Goal: Obtain resource: Download file/media

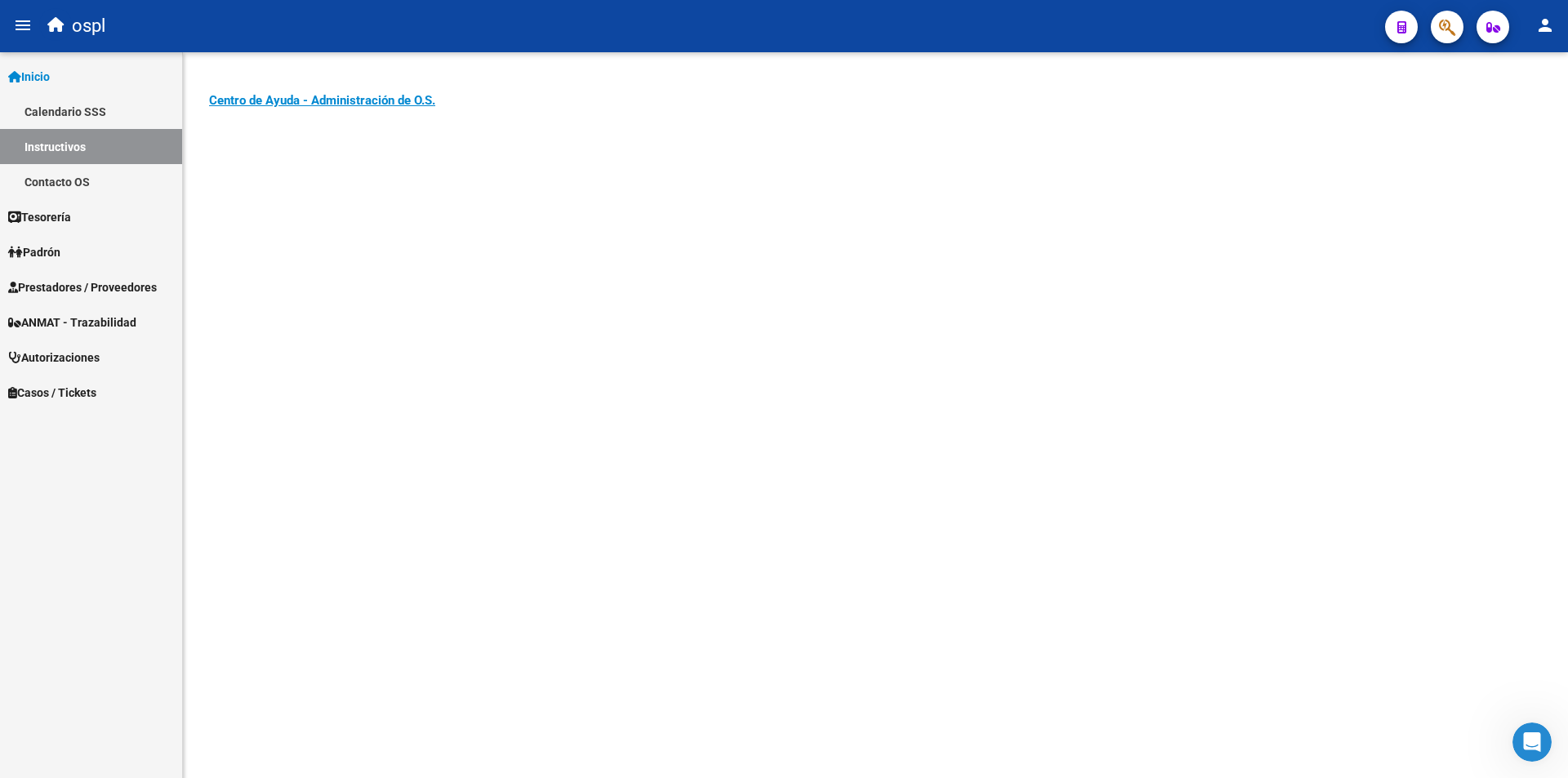
click at [84, 288] on span "Prestadores / Proveedores" at bounding box center [83, 287] width 149 height 18
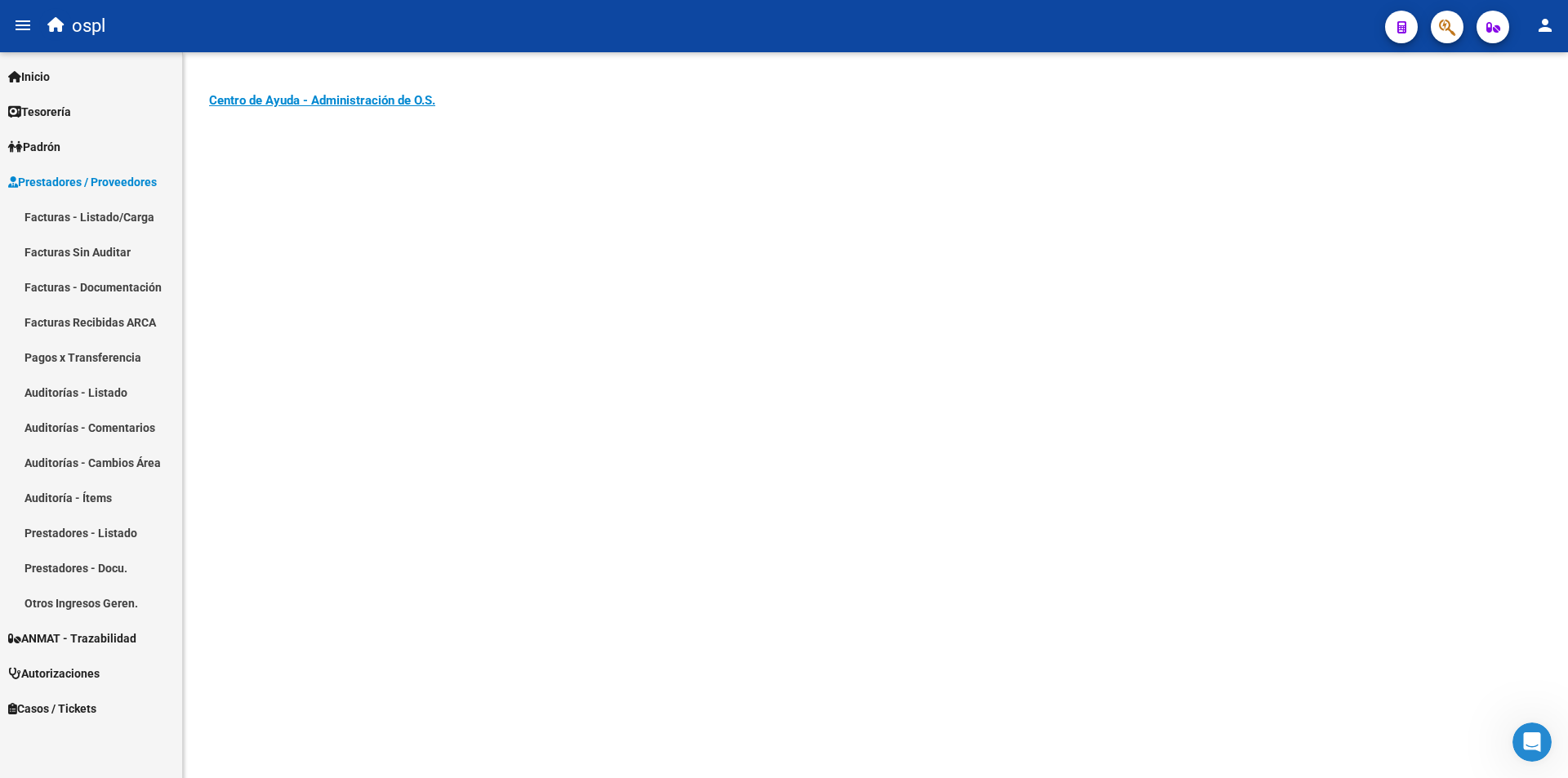
click at [87, 219] on link "Facturas - Listado/Carga" at bounding box center [91, 216] width 183 height 36
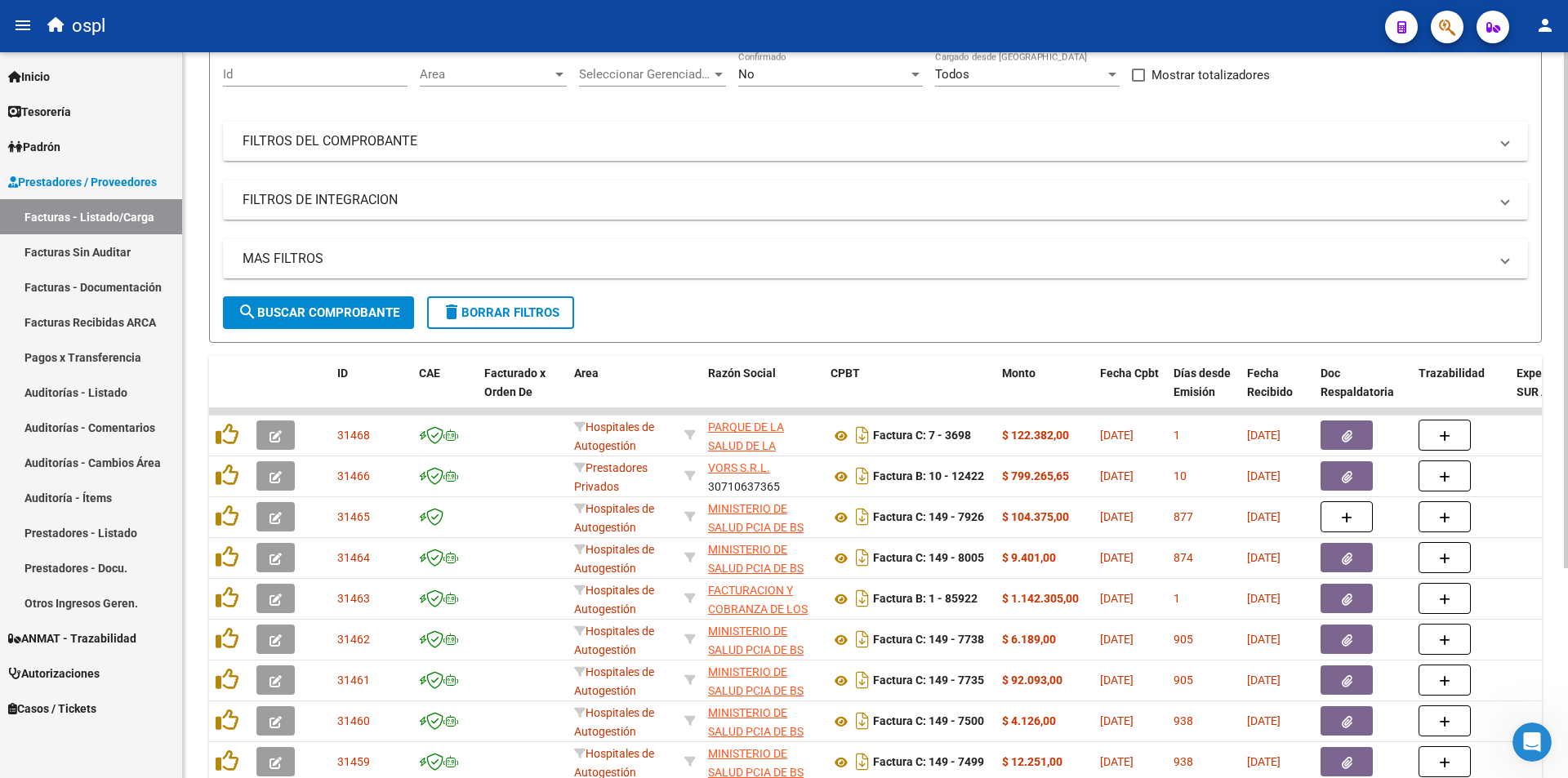
scroll to position [163, 0]
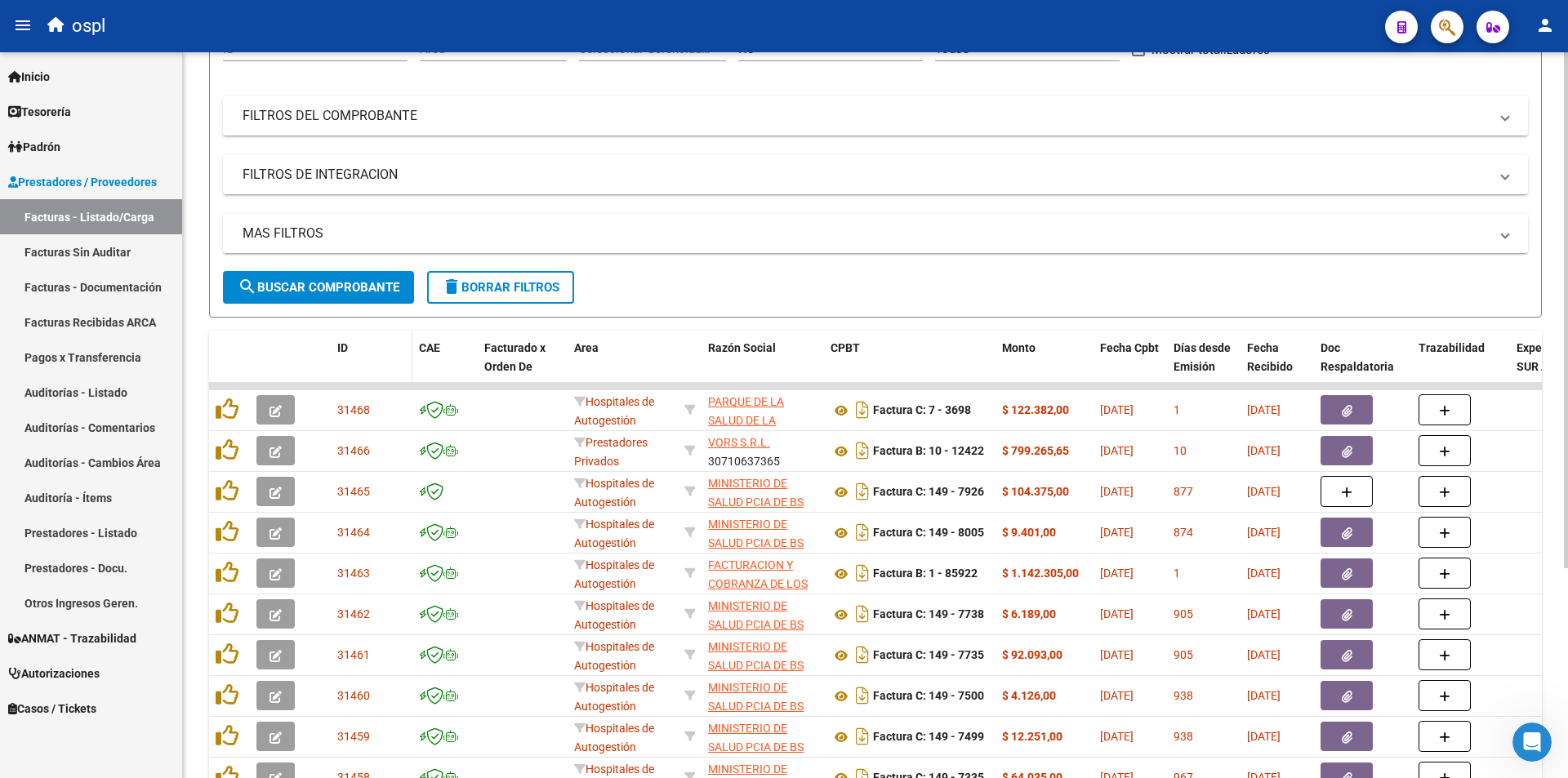
click at [349, 348] on div "ID" at bounding box center [371, 349] width 68 height 19
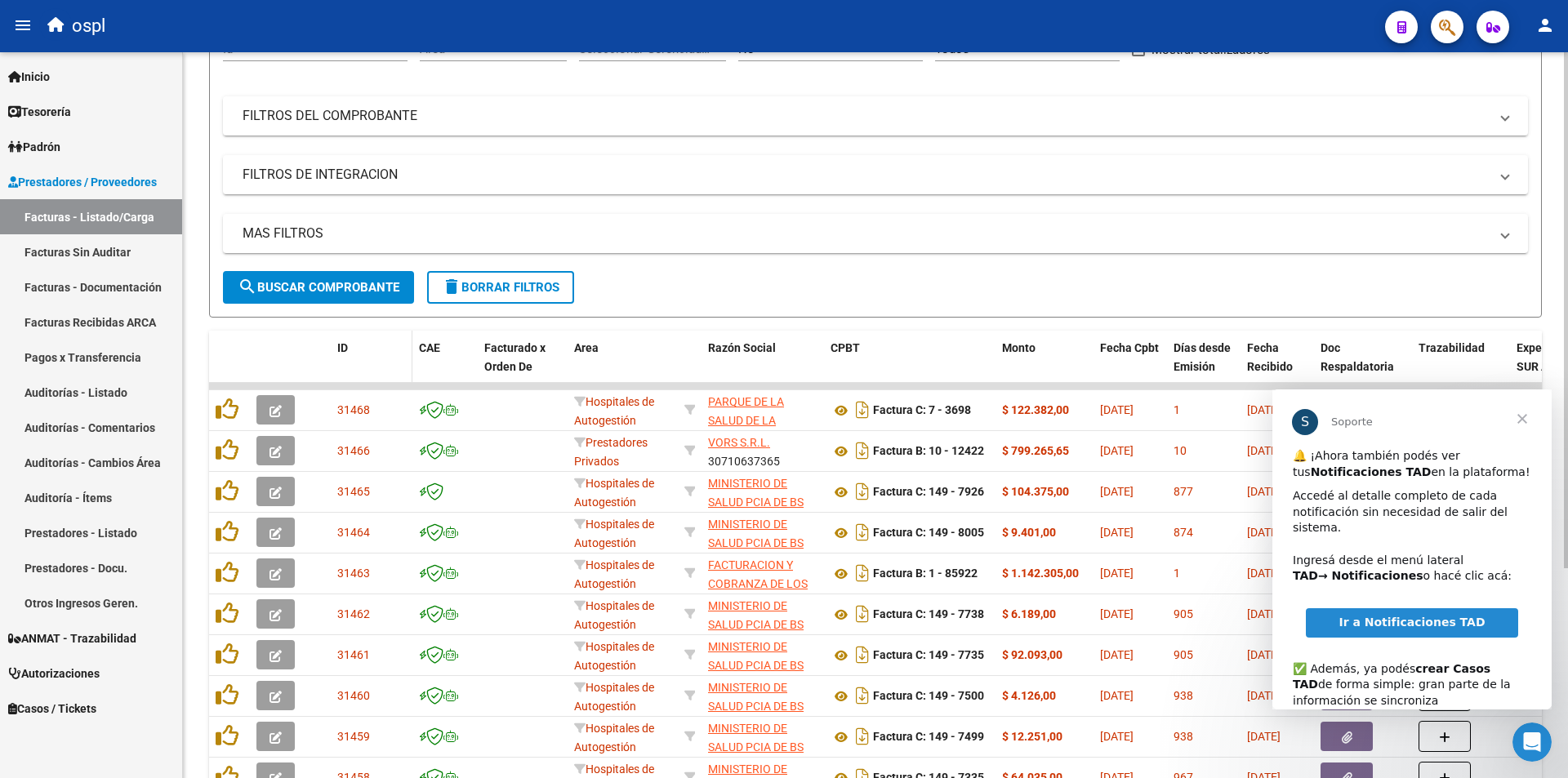
scroll to position [0, 0]
click at [339, 349] on span "ID" at bounding box center [342, 348] width 11 height 13
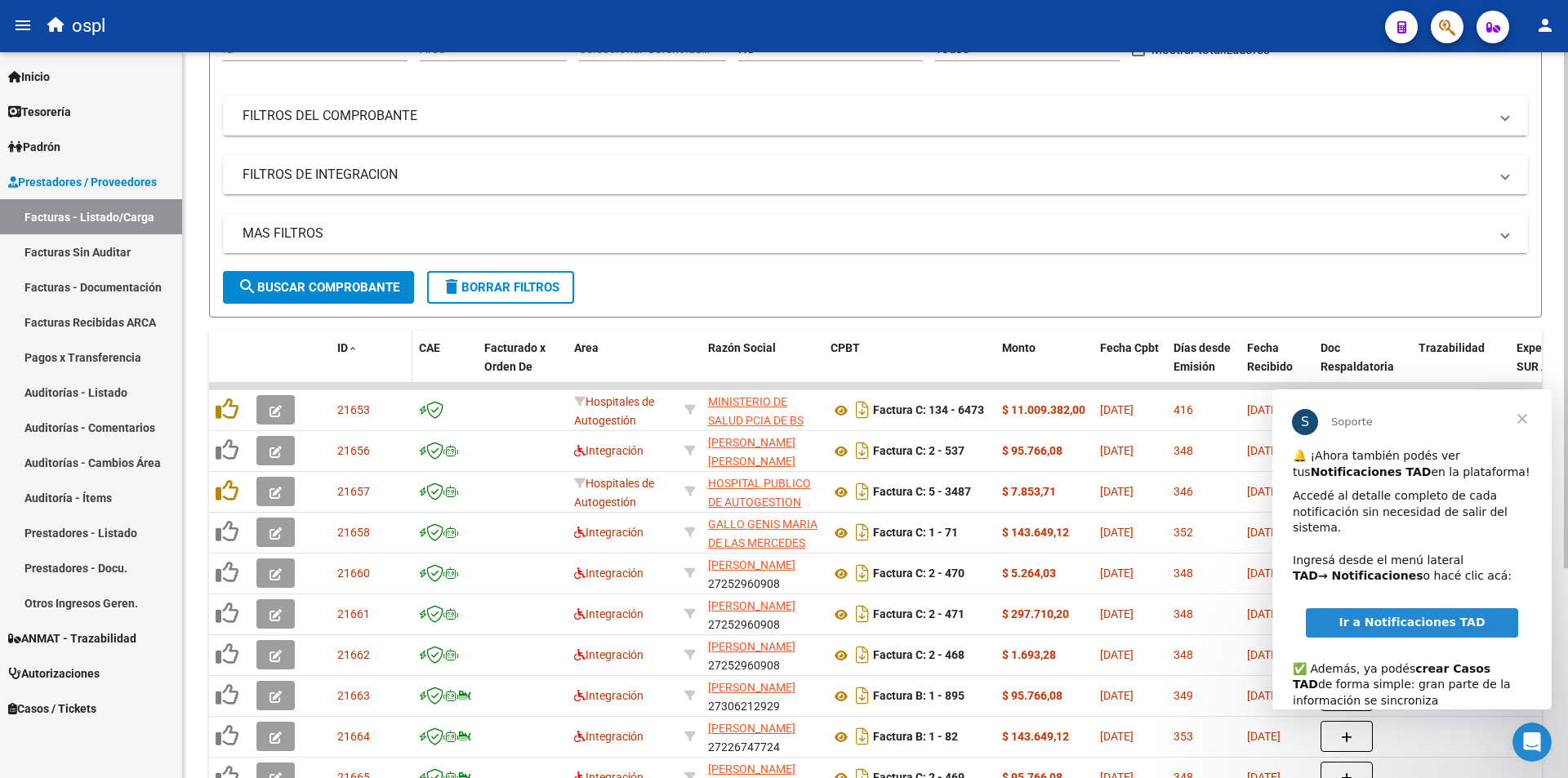
click at [339, 349] on span "ID" at bounding box center [342, 348] width 11 height 13
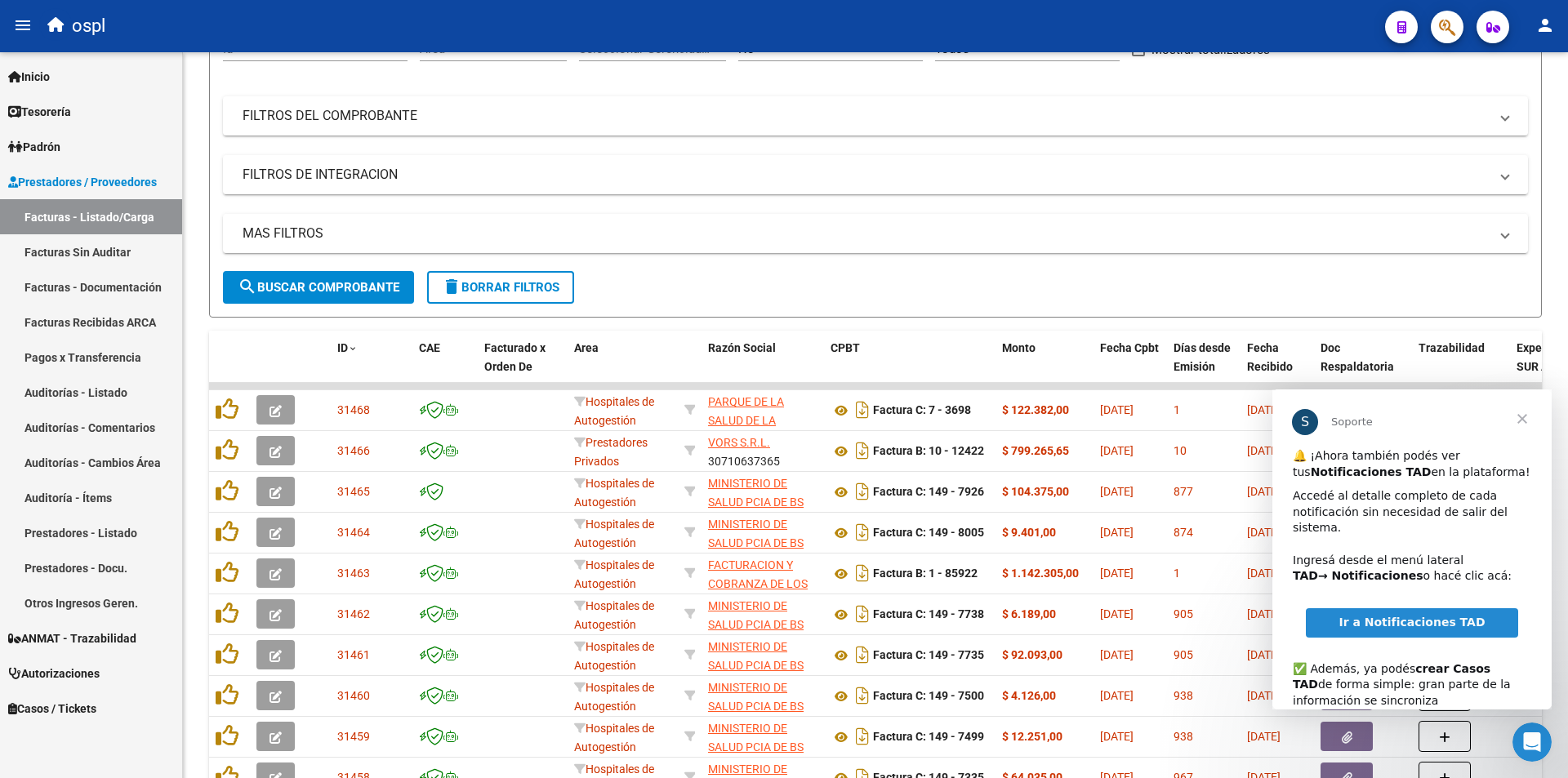
click at [1526, 420] on span "Cerrar" at bounding box center [1522, 419] width 59 height 59
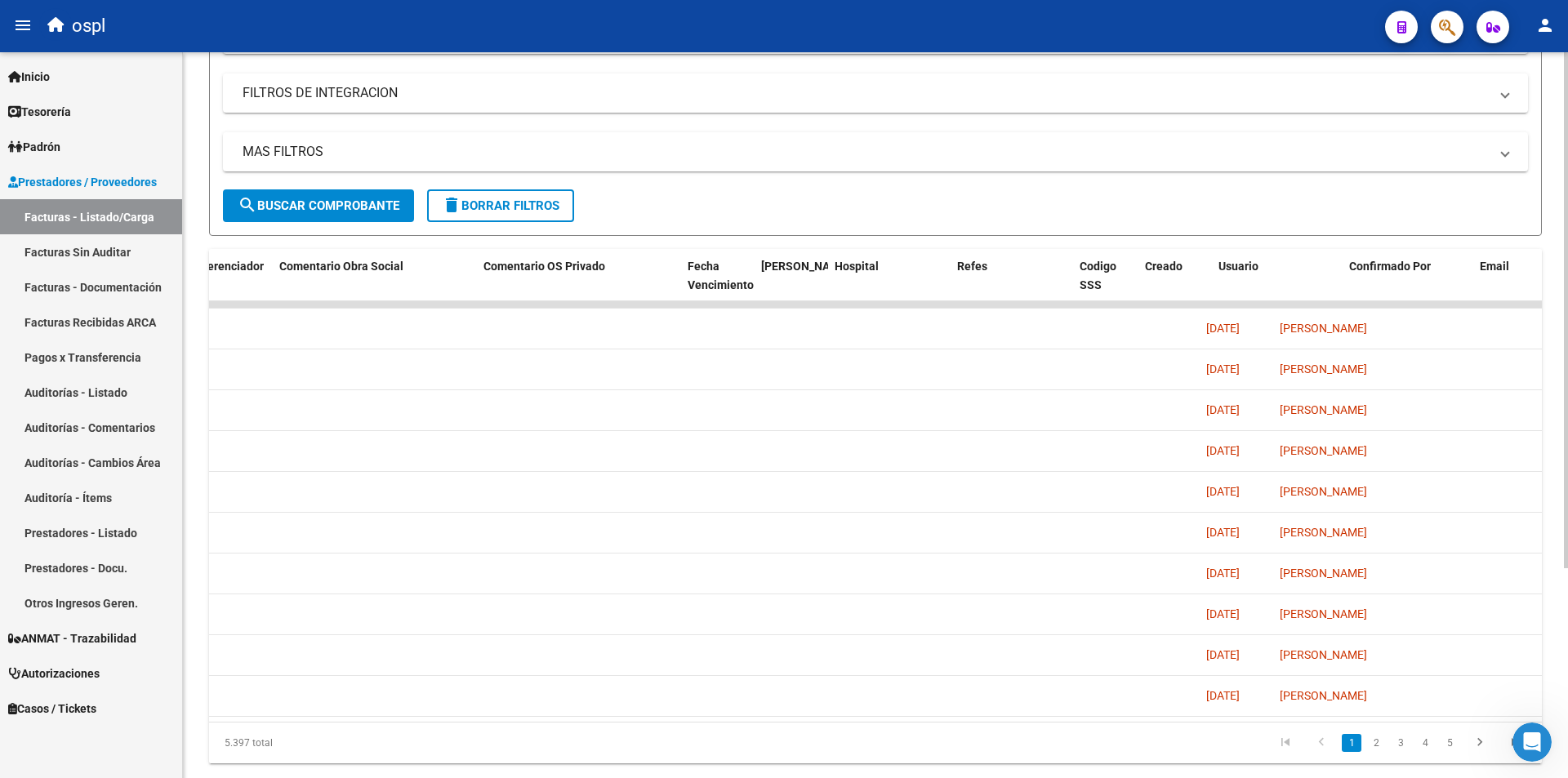
scroll to position [0, 2842]
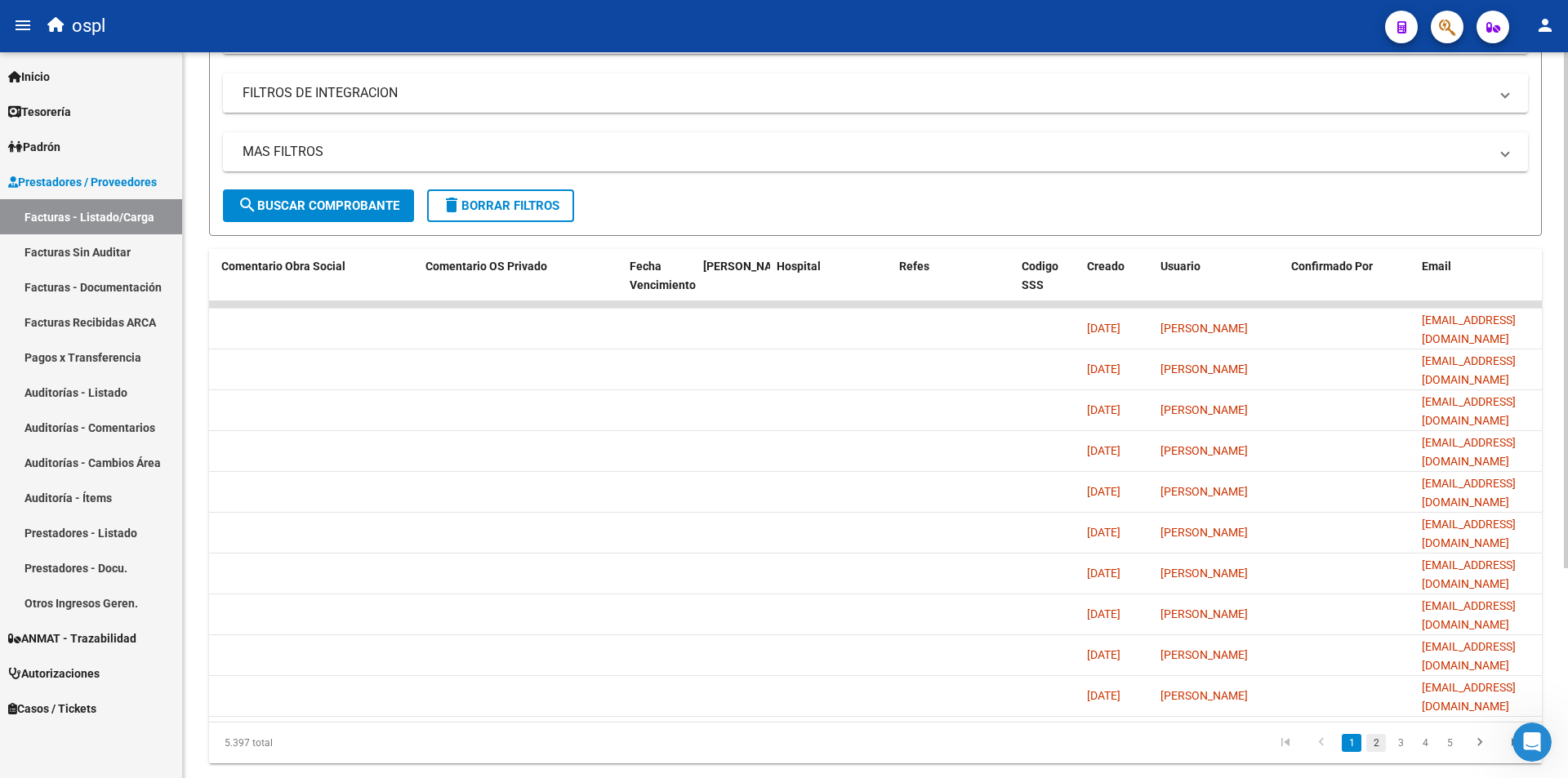
click at [1381, 752] on link "2" at bounding box center [1376, 742] width 19 height 18
click at [1396, 752] on link "3" at bounding box center [1401, 742] width 19 height 18
click at [1377, 752] on link "2" at bounding box center [1376, 742] width 19 height 18
click at [1350, 752] on link "1" at bounding box center [1352, 742] width 19 height 18
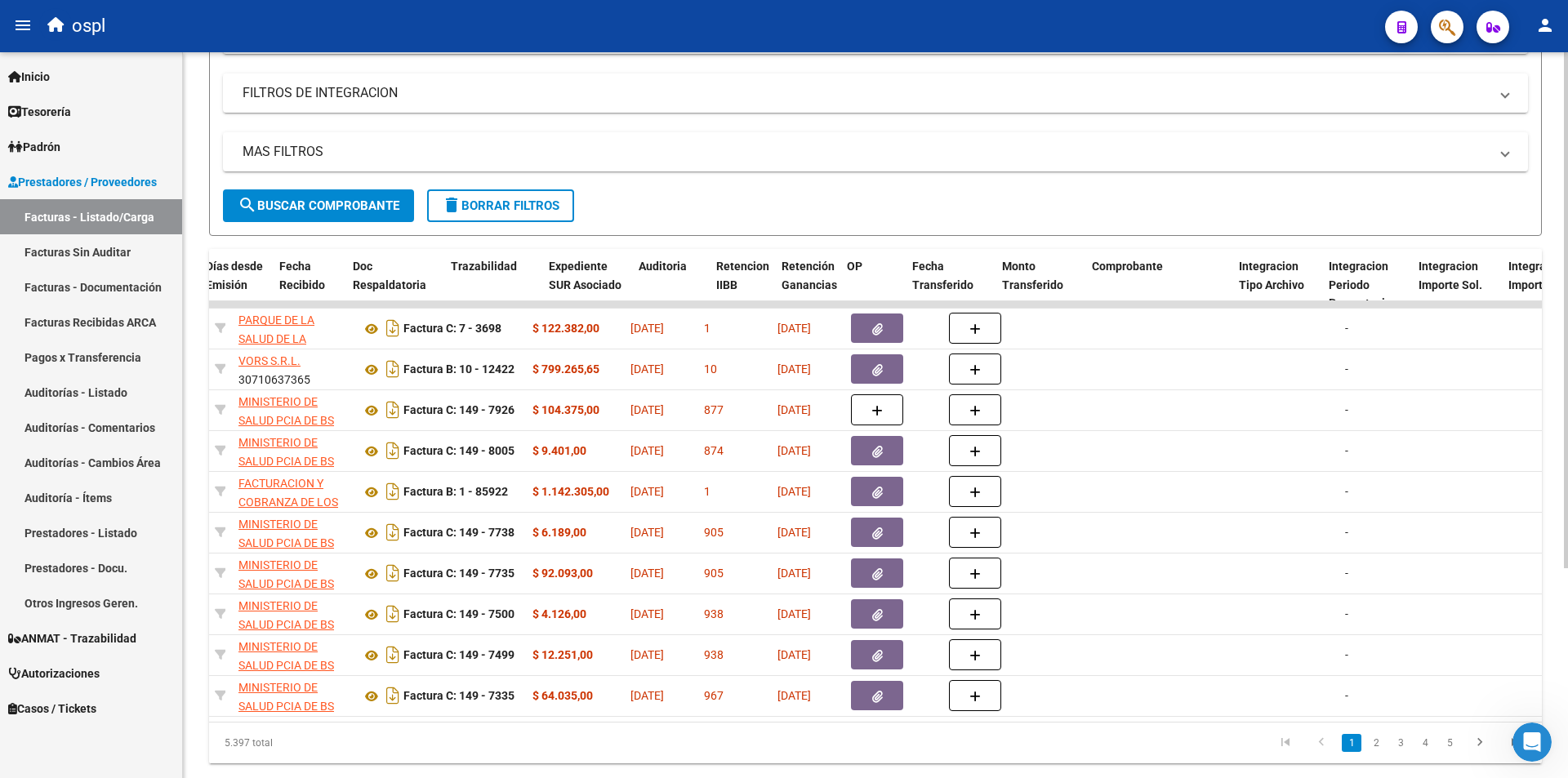
scroll to position [0, 0]
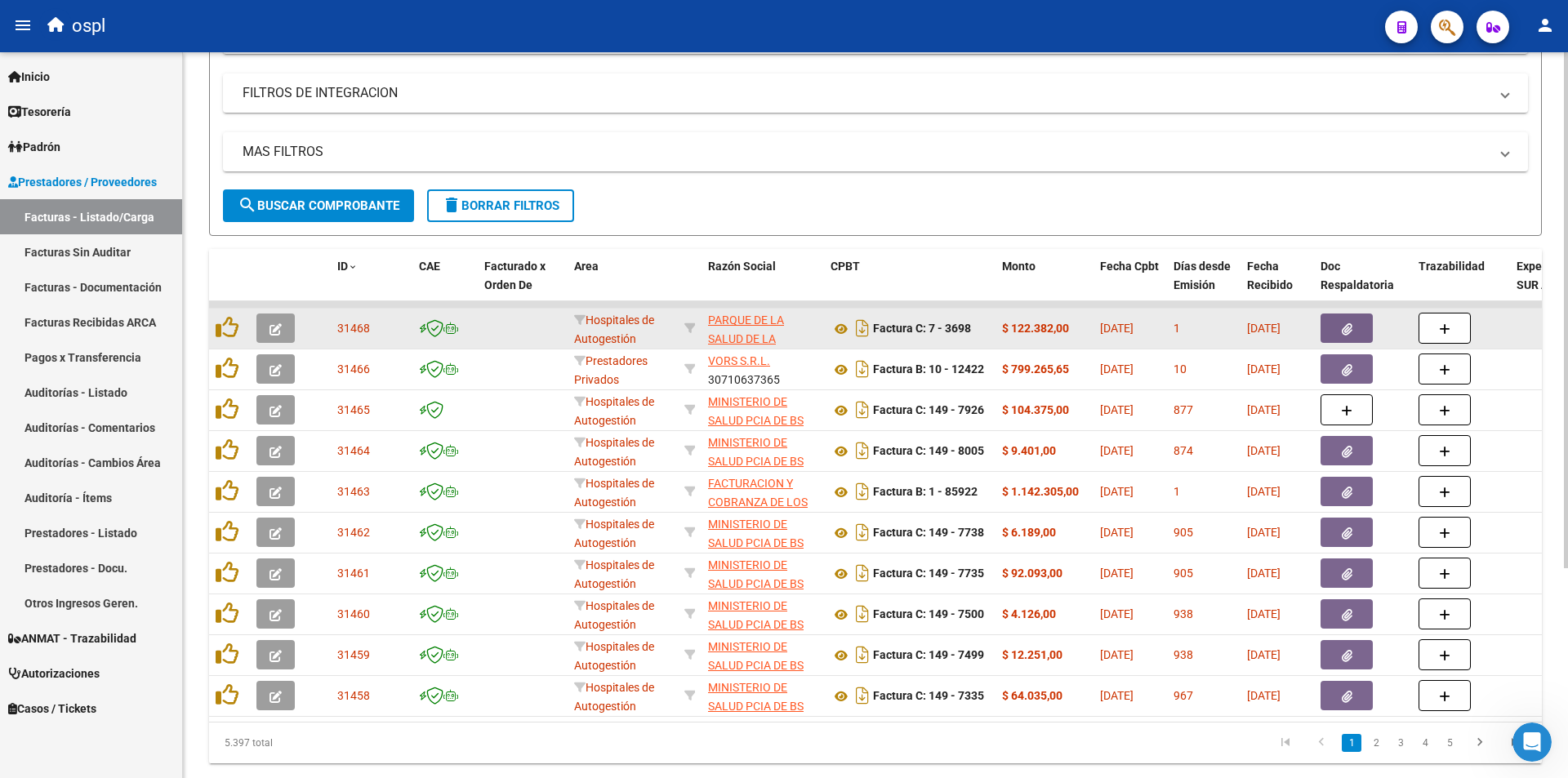
click at [1334, 322] on button "button" at bounding box center [1347, 328] width 52 height 30
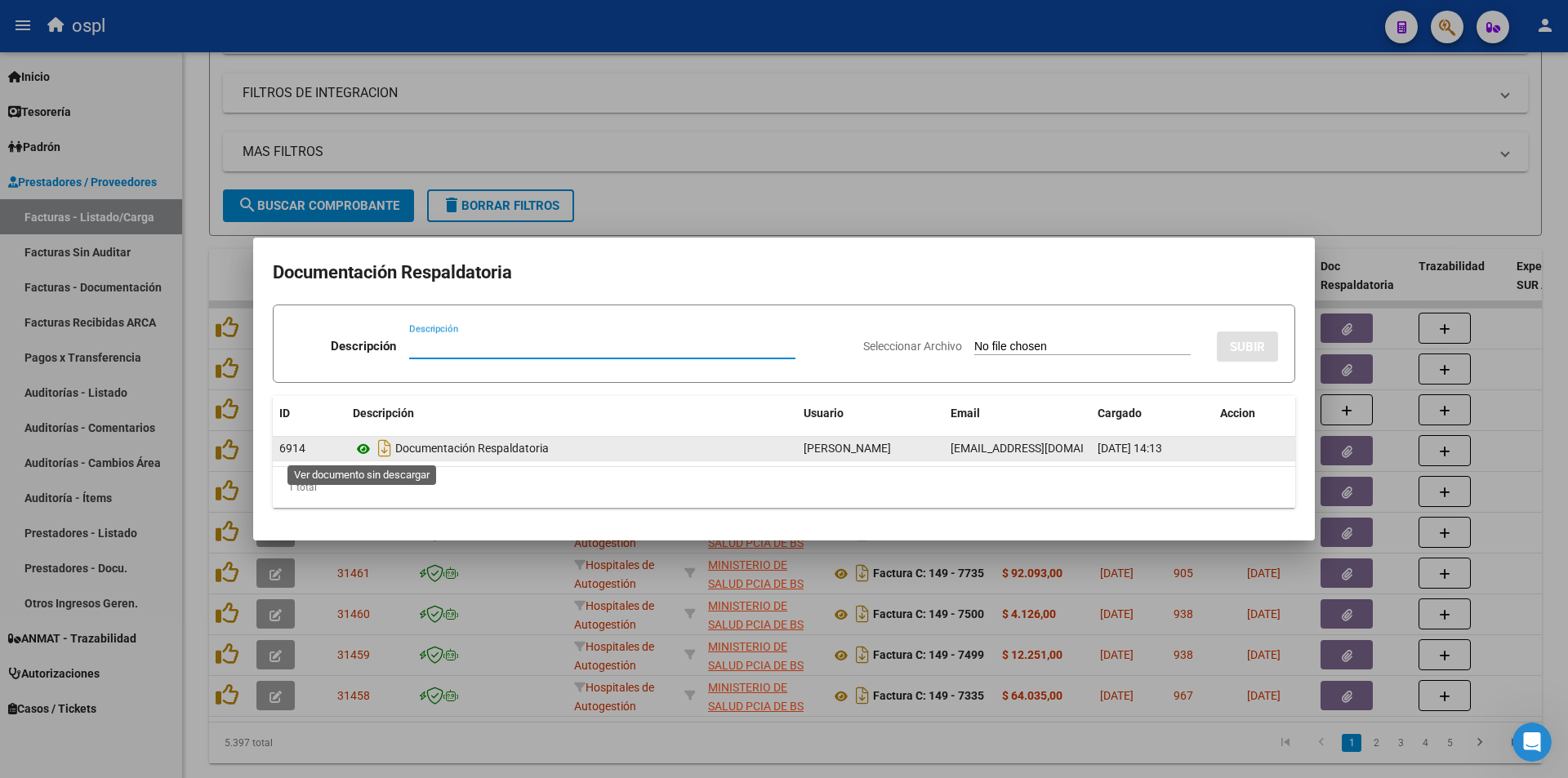
click at [360, 451] on icon at bounding box center [363, 449] width 21 height 19
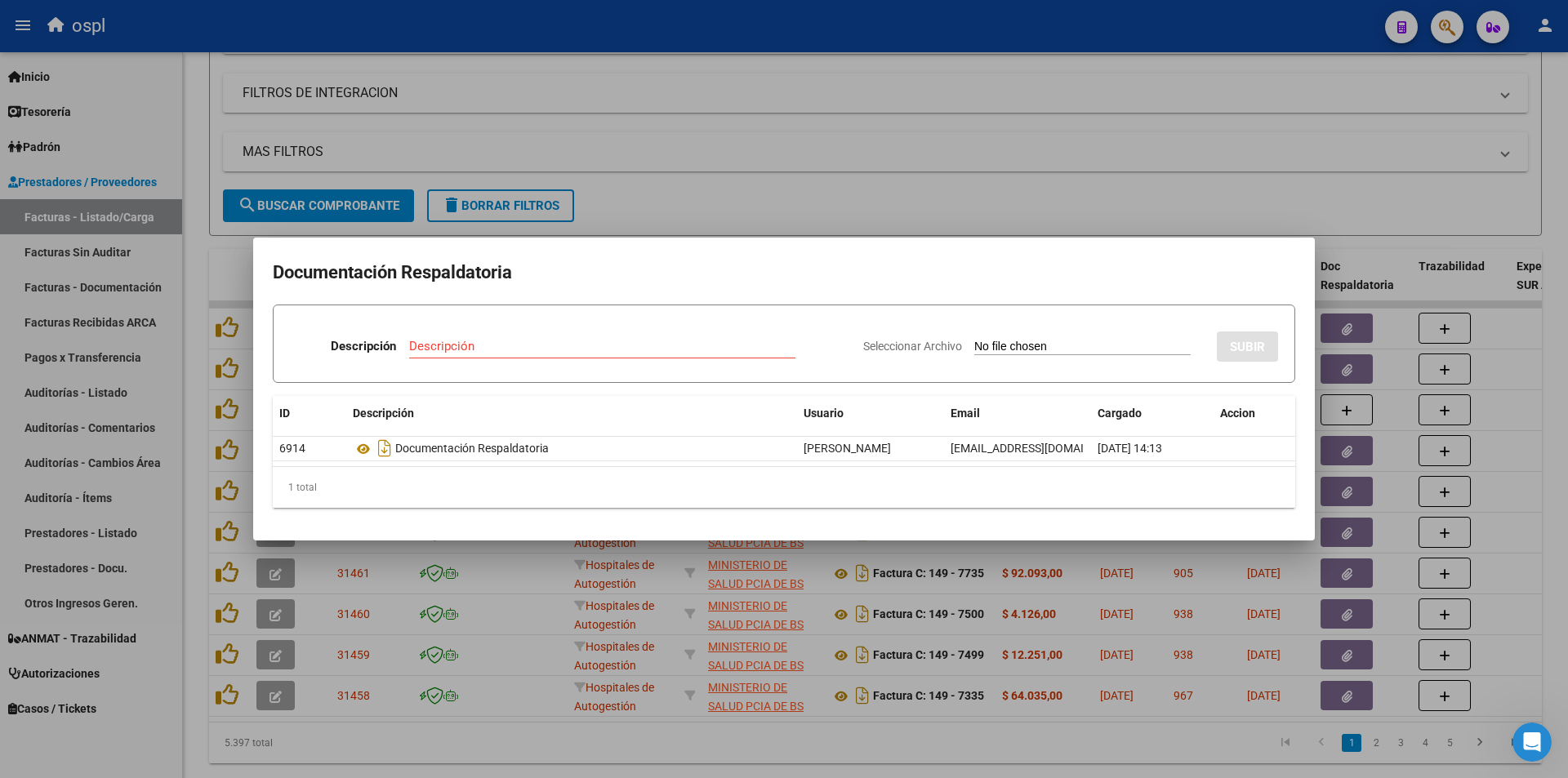
click at [1178, 181] on div at bounding box center [784, 389] width 1568 height 778
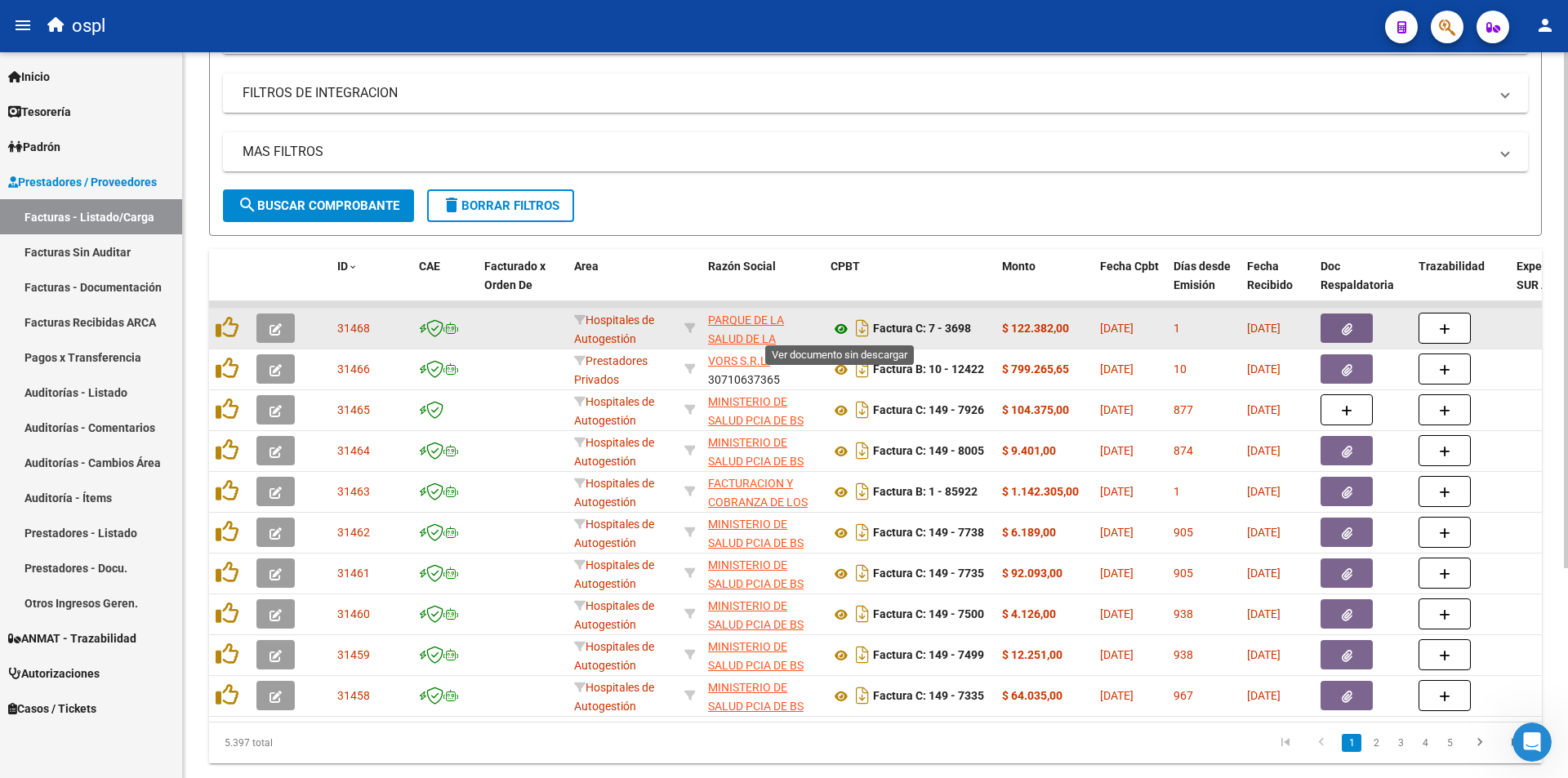
click at [843, 328] on icon at bounding box center [842, 328] width 21 height 19
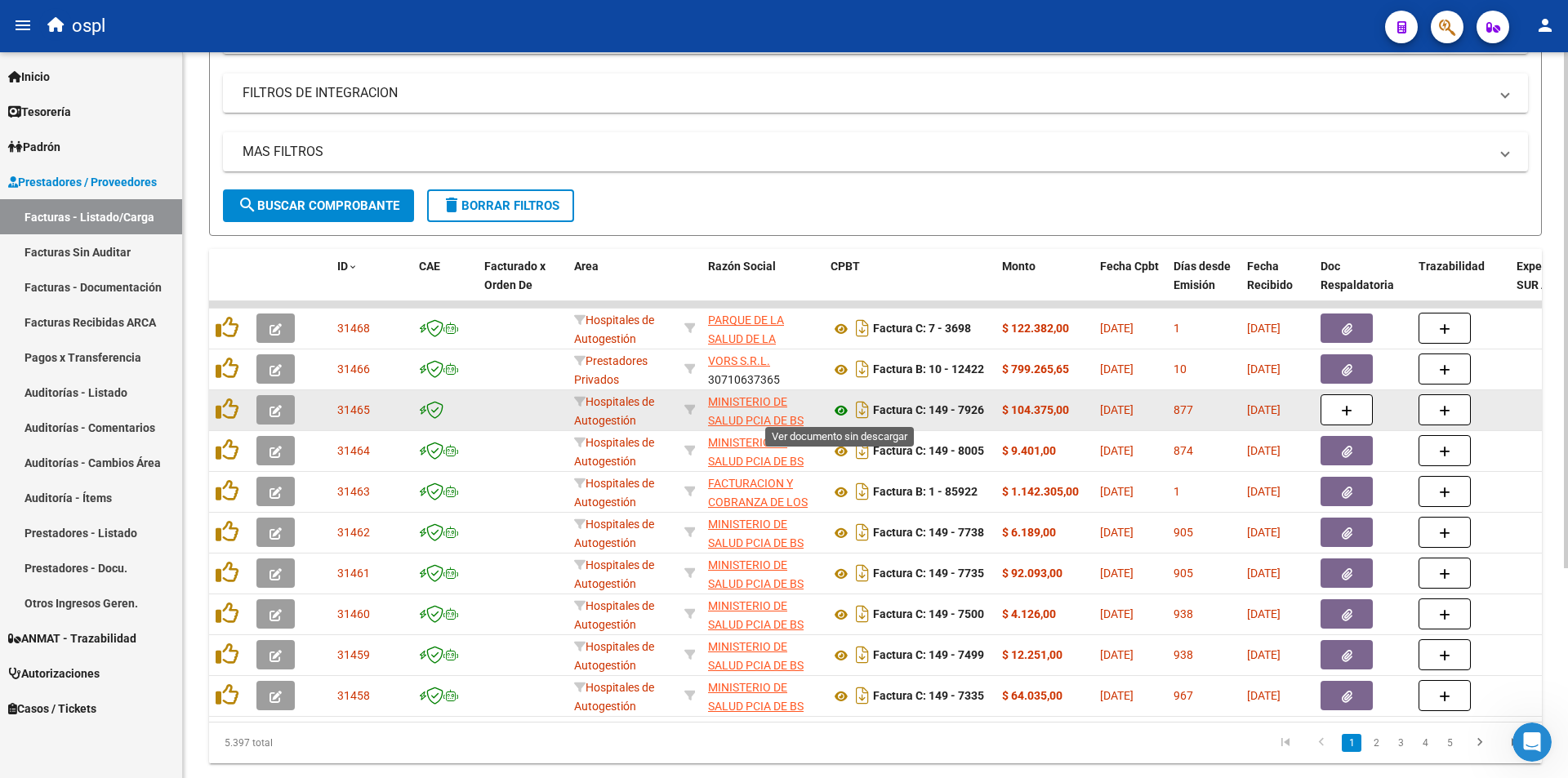
click at [844, 409] on icon at bounding box center [842, 410] width 21 height 19
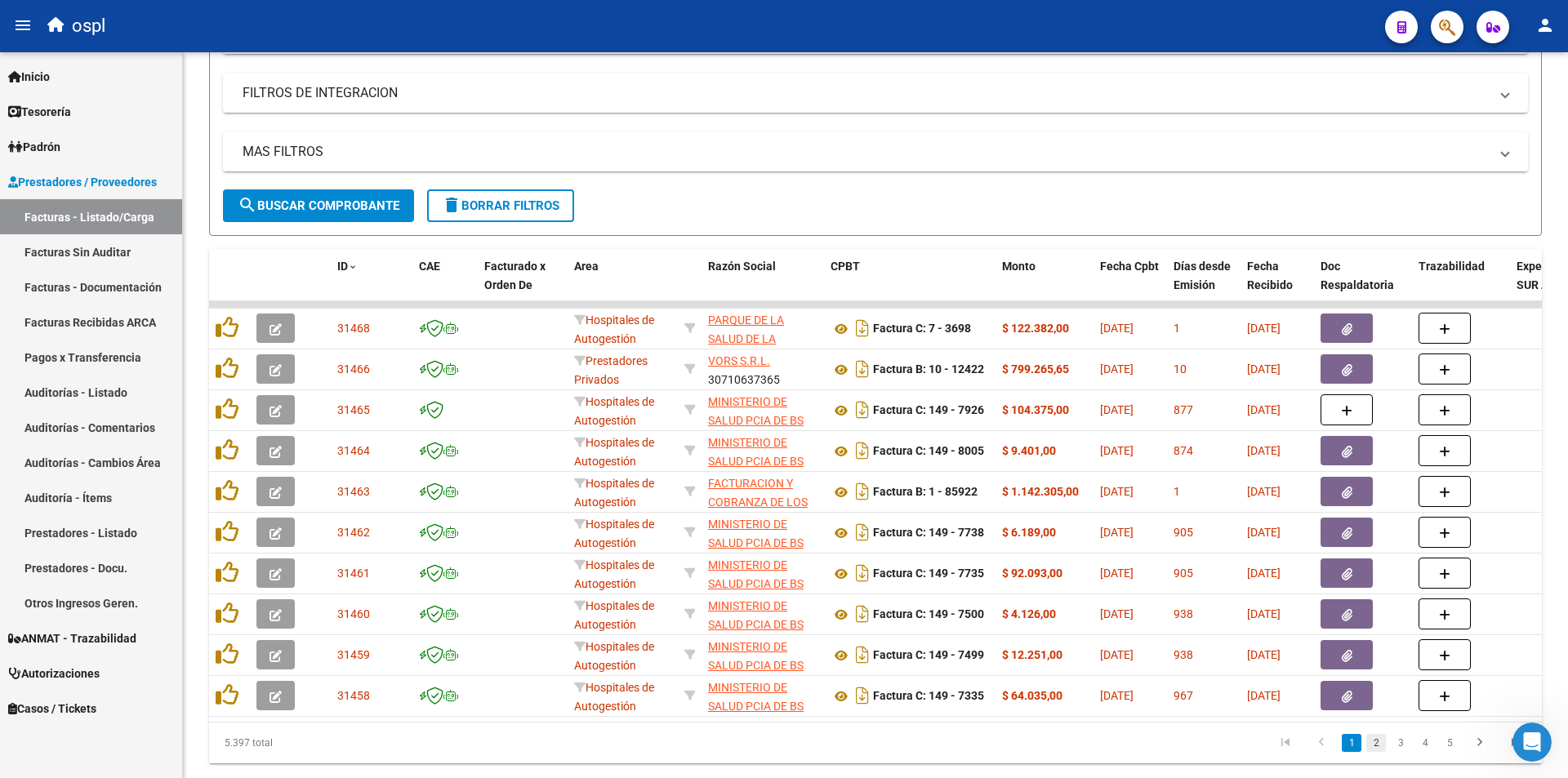
click at [1377, 752] on link "2" at bounding box center [1376, 742] width 19 height 18
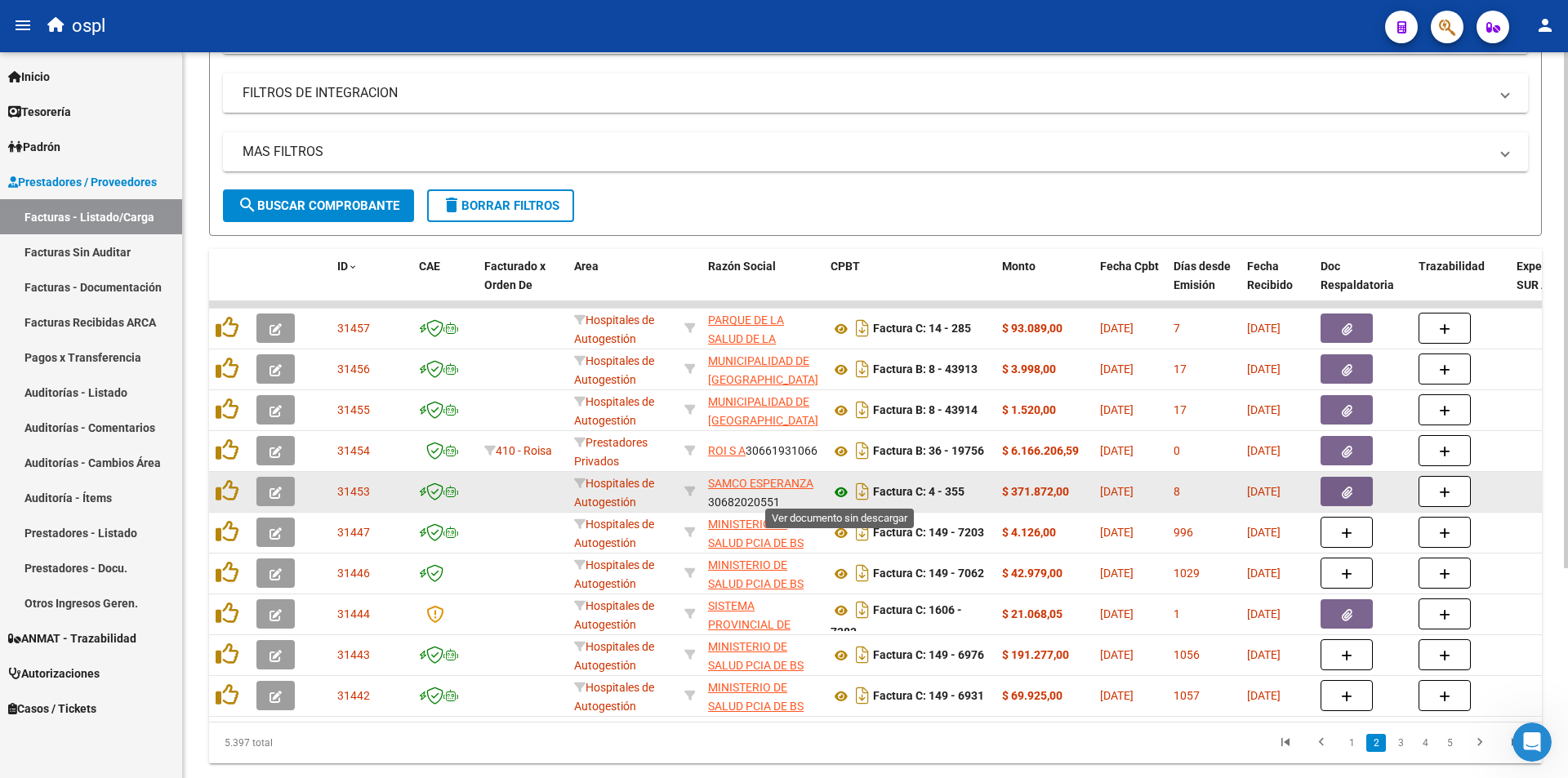
click at [843, 491] on icon at bounding box center [842, 492] width 21 height 19
click at [1329, 490] on button "button" at bounding box center [1347, 492] width 52 height 30
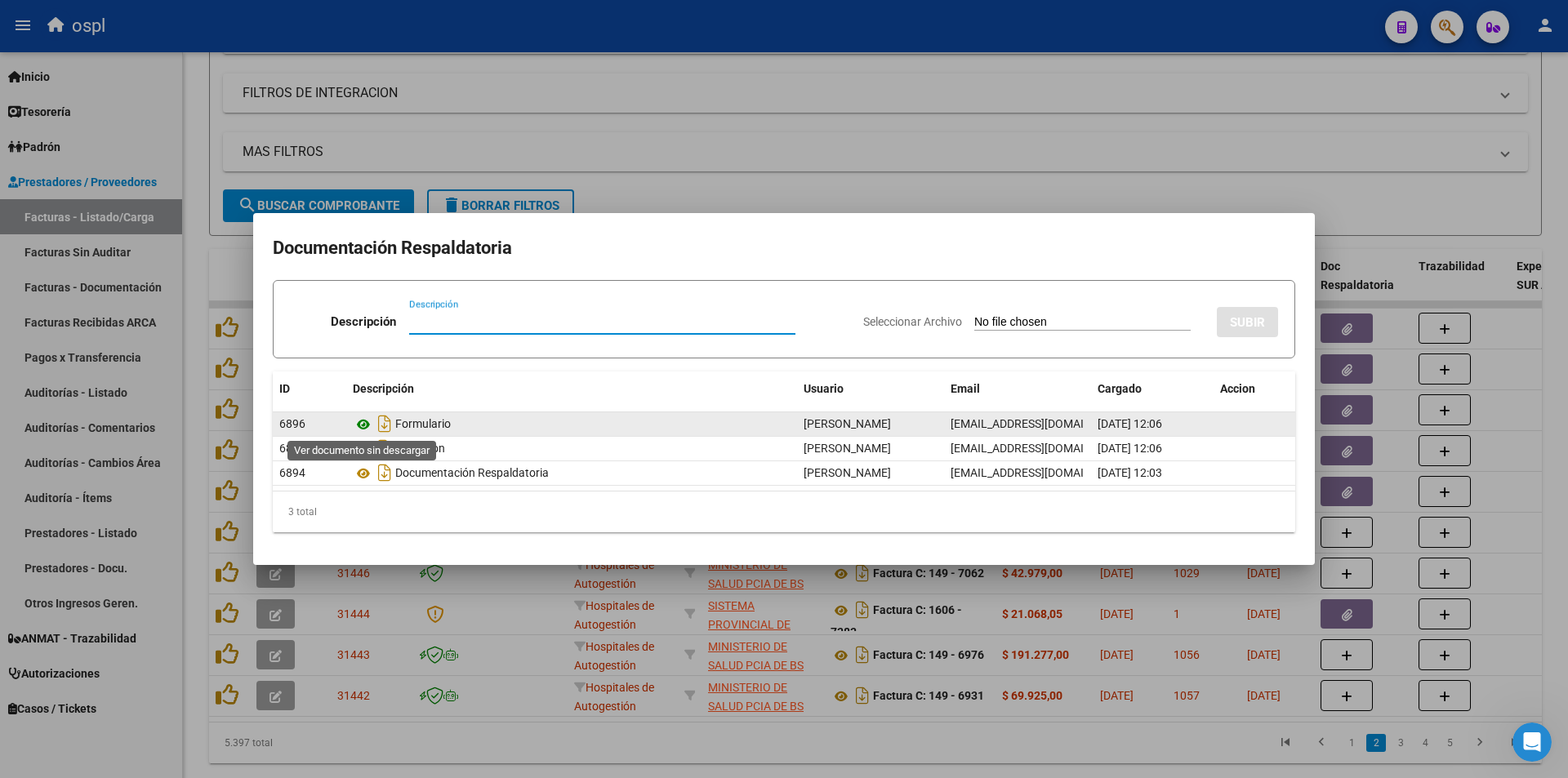
click at [360, 423] on icon at bounding box center [363, 425] width 21 height 19
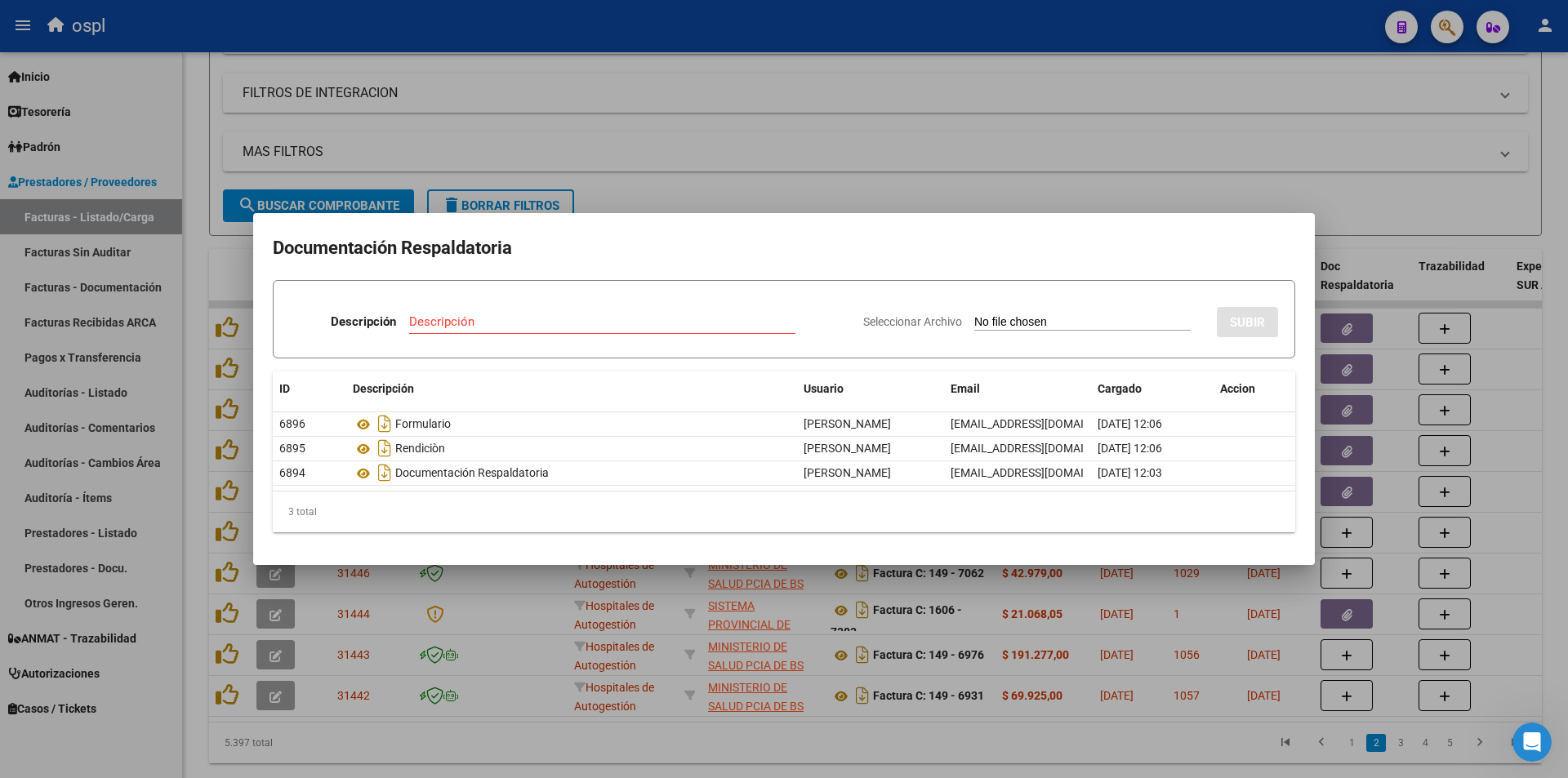
click at [1212, 162] on div at bounding box center [784, 389] width 1568 height 778
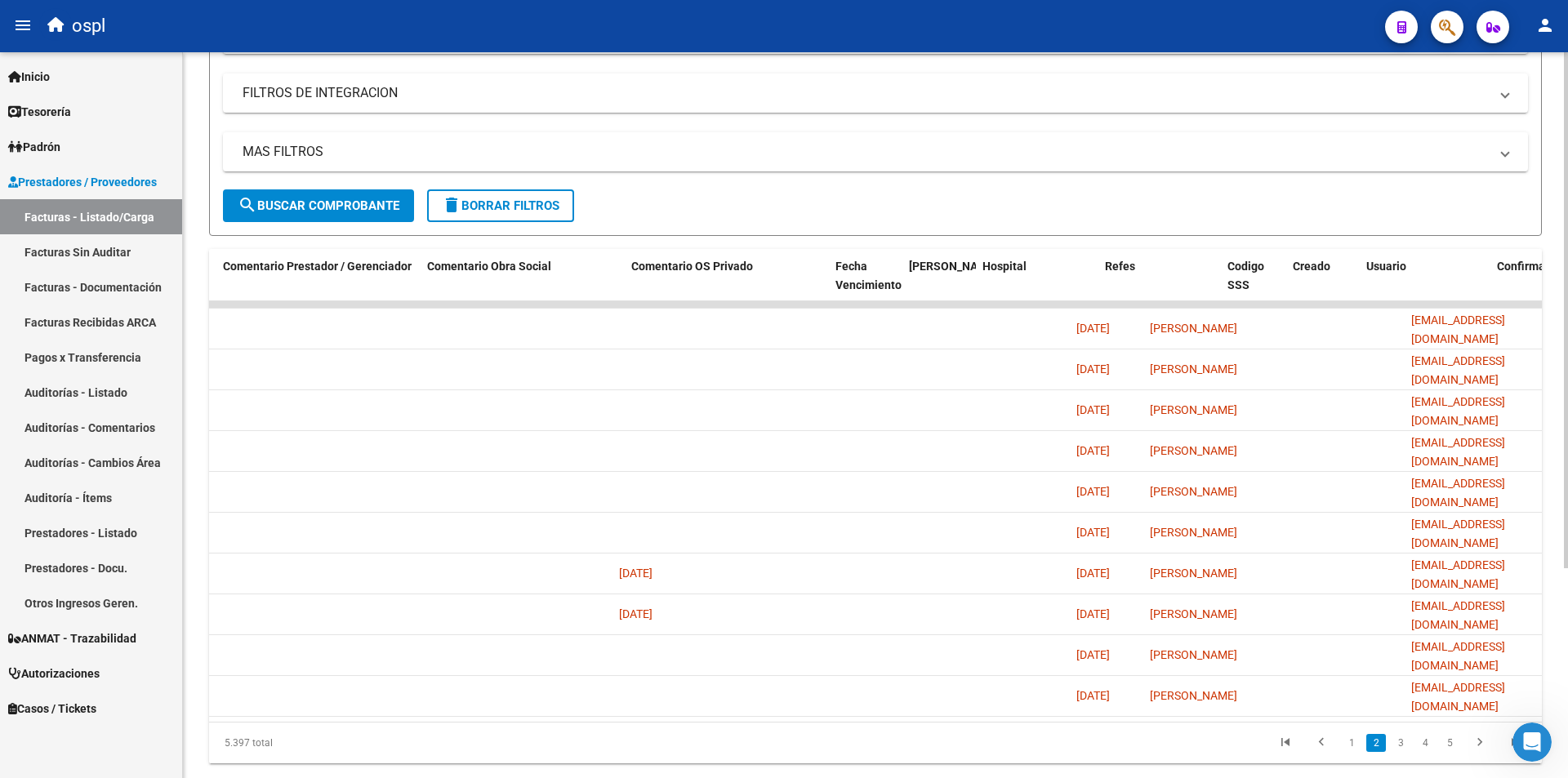
scroll to position [0, 2879]
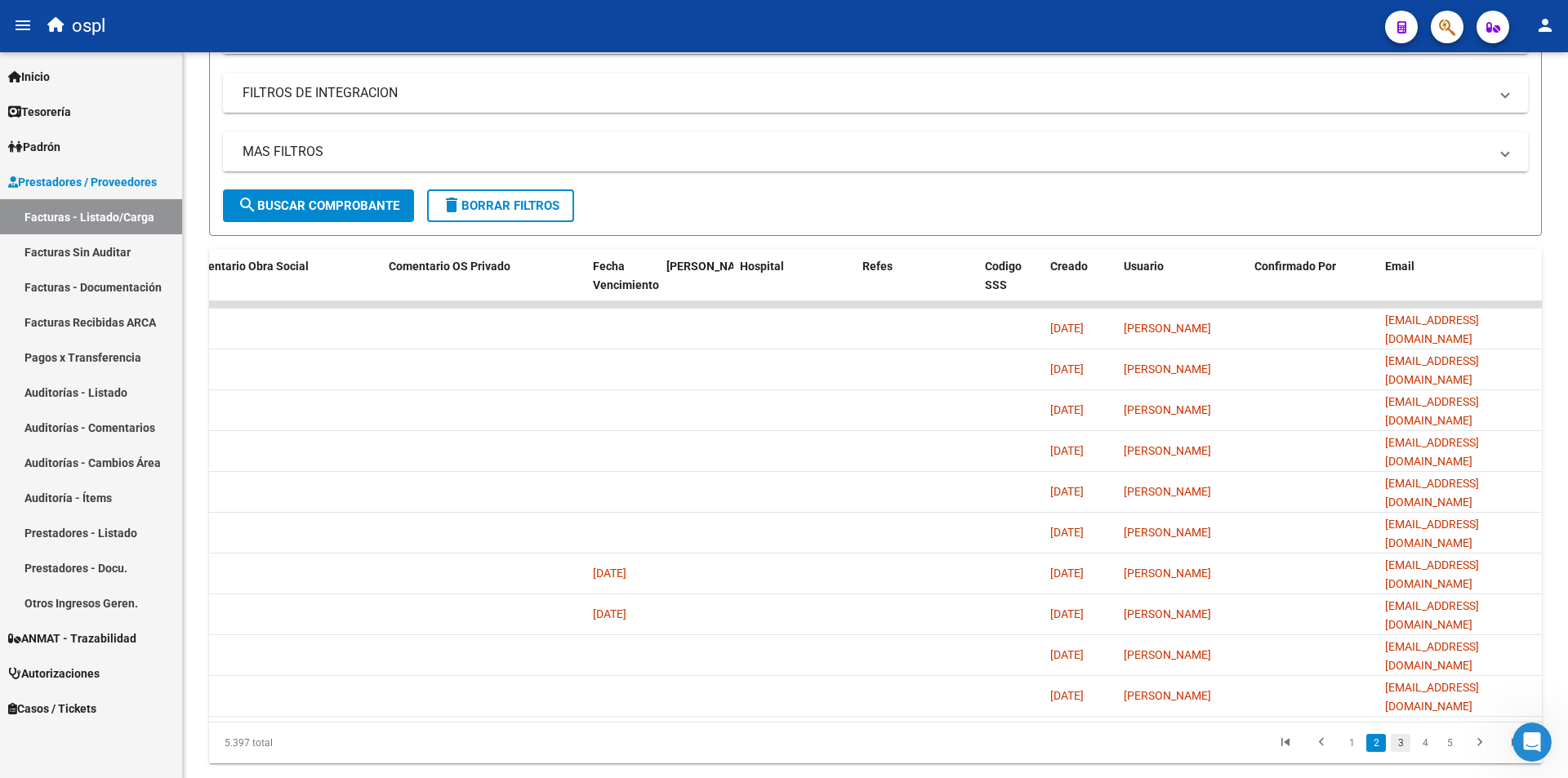
click at [1398, 750] on link "3" at bounding box center [1401, 742] width 19 height 18
click at [1419, 752] on link "4" at bounding box center [1425, 742] width 19 height 18
click at [1382, 752] on link "3" at bounding box center [1376, 742] width 19 height 18
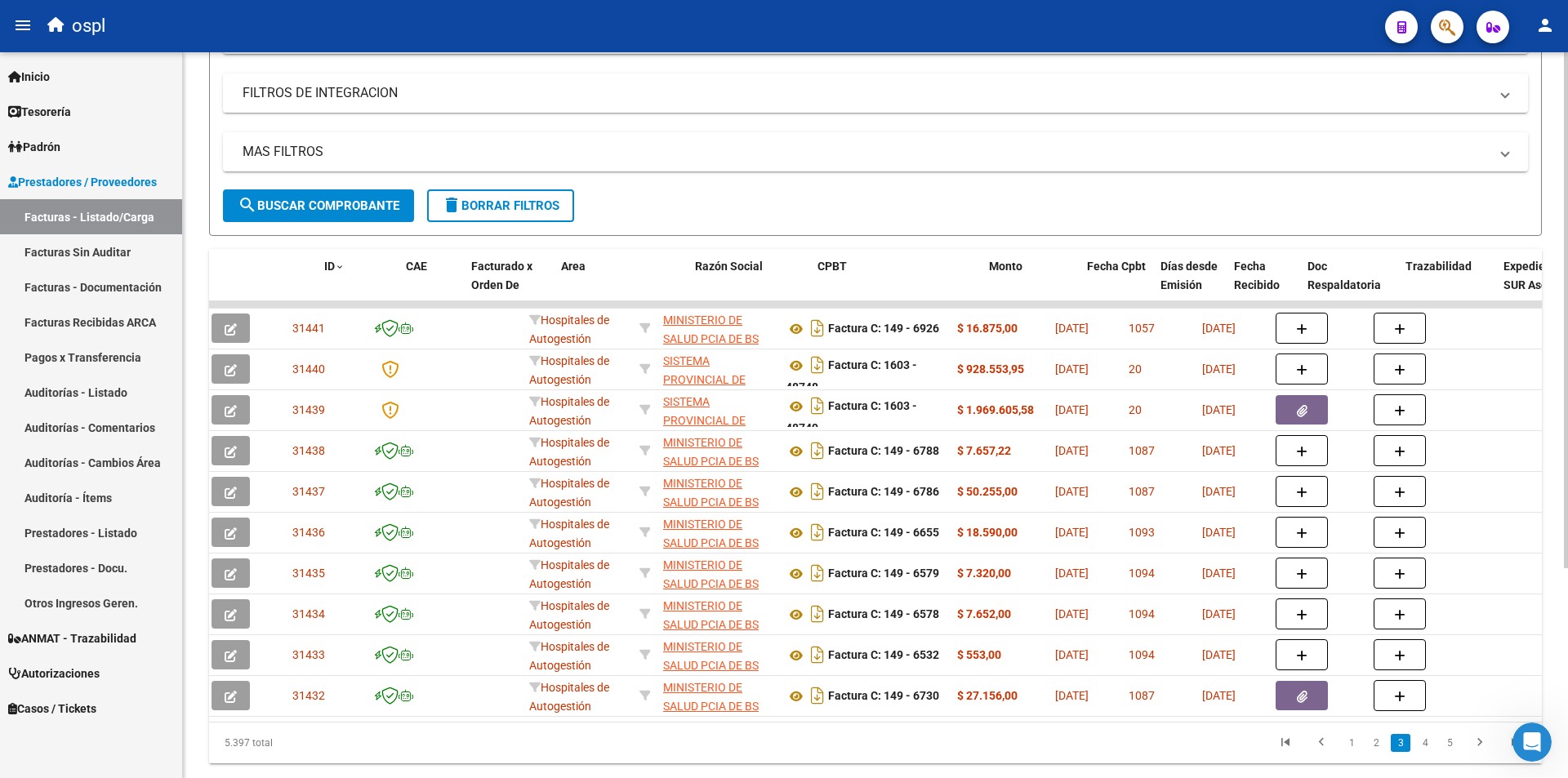
scroll to position [0, 0]
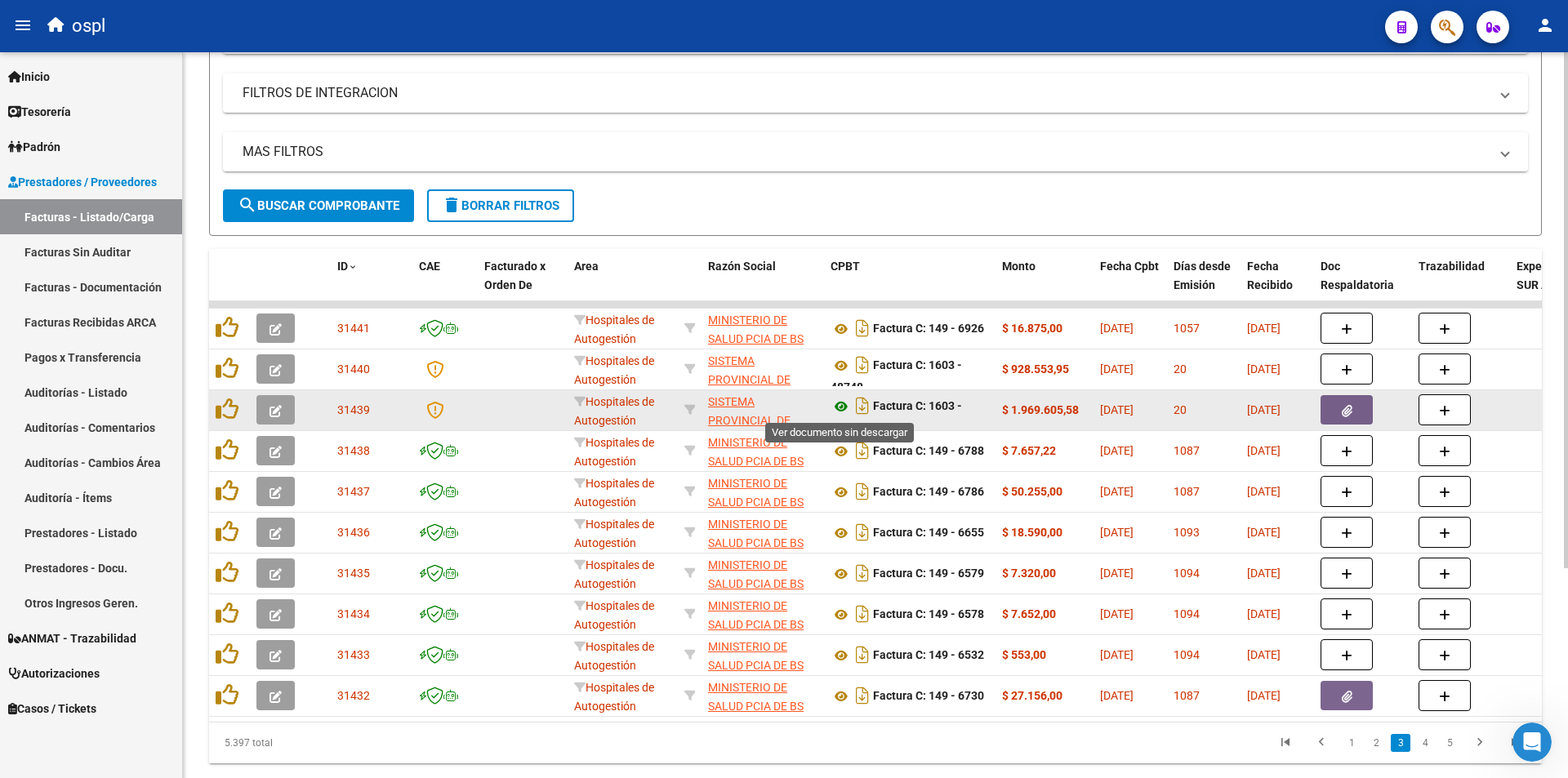
click at [837, 403] on icon at bounding box center [842, 406] width 21 height 19
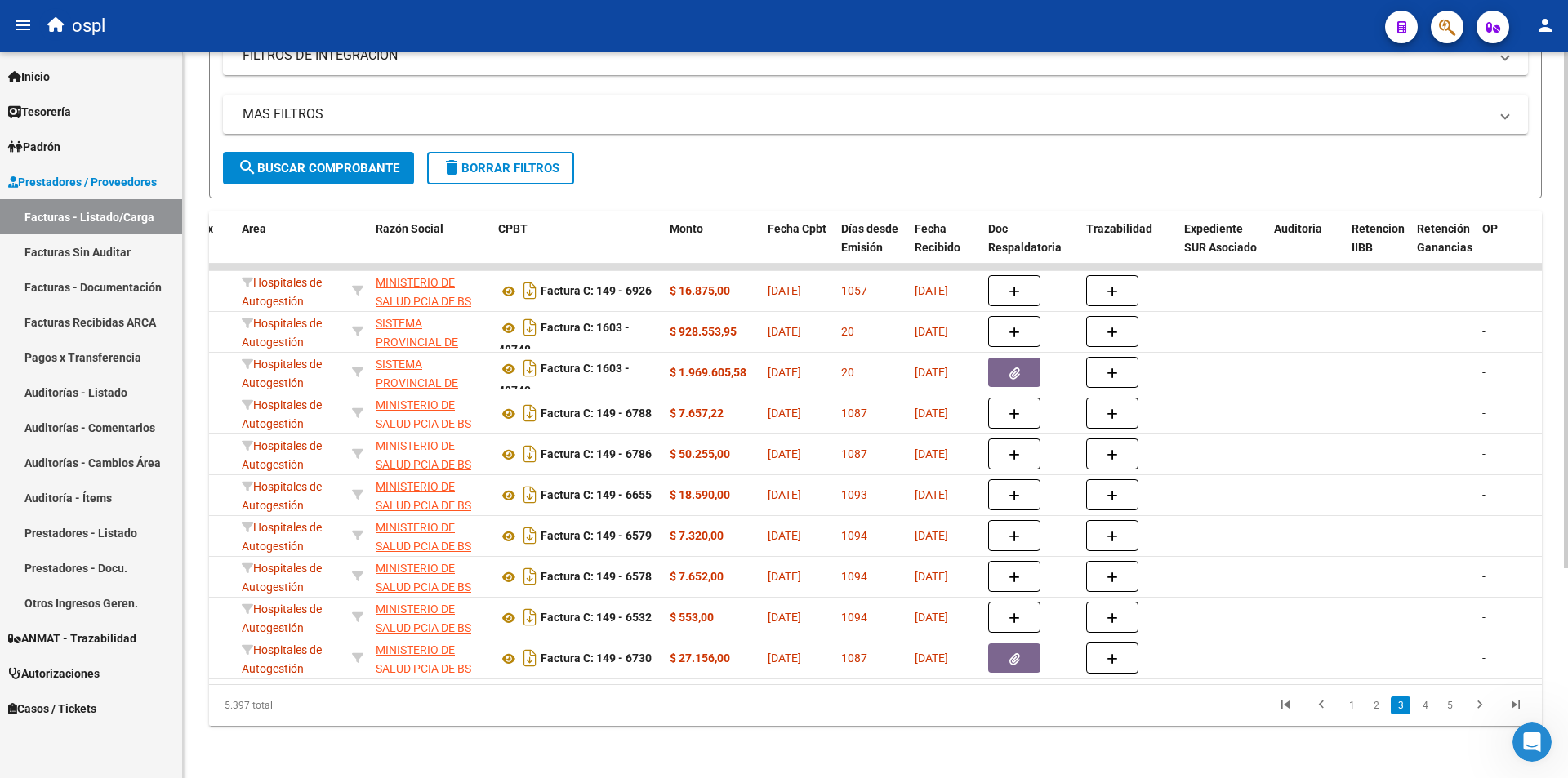
scroll to position [0, 335]
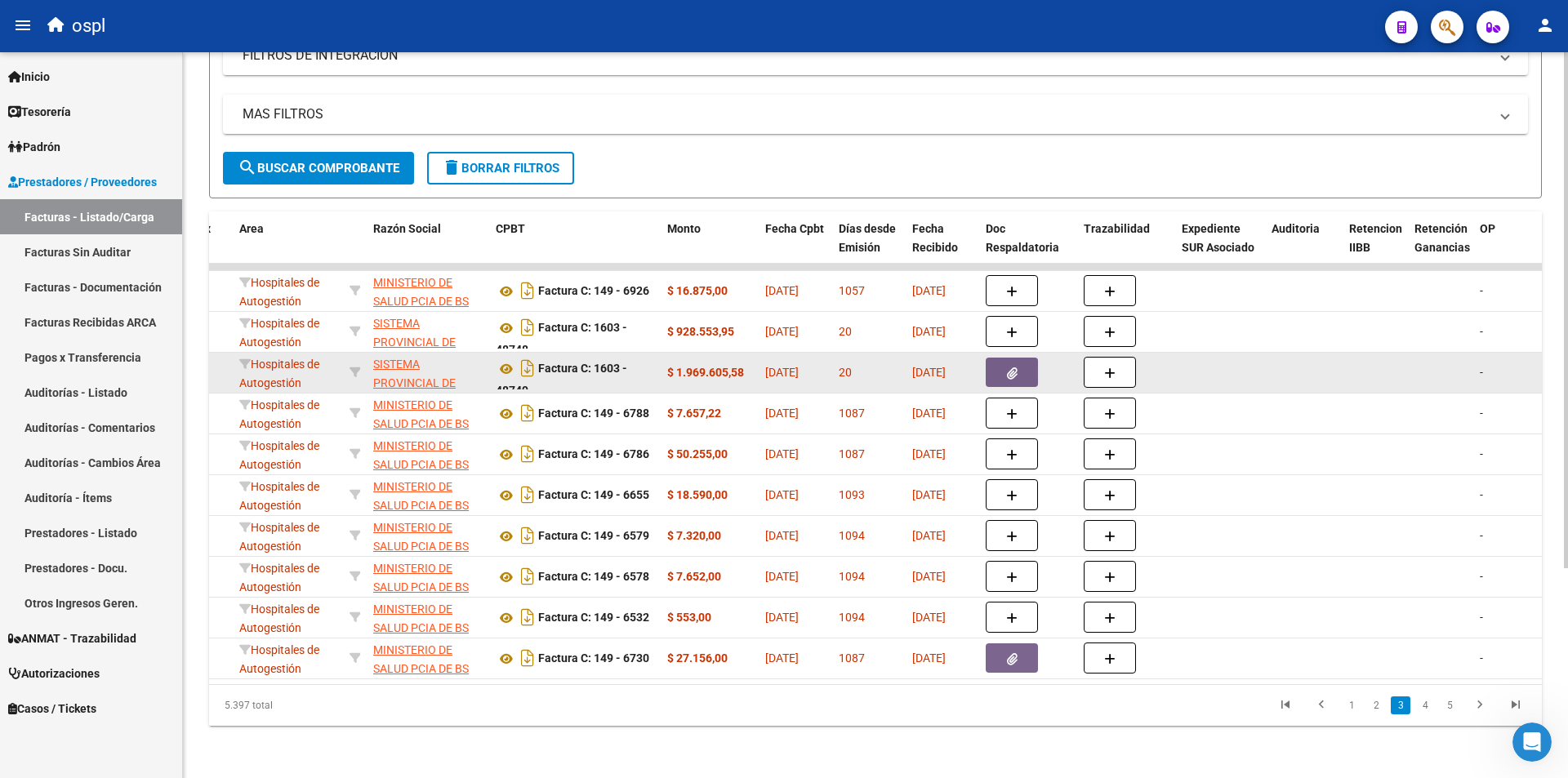
click at [1010, 357] on button "button" at bounding box center [1012, 372] width 52 height 30
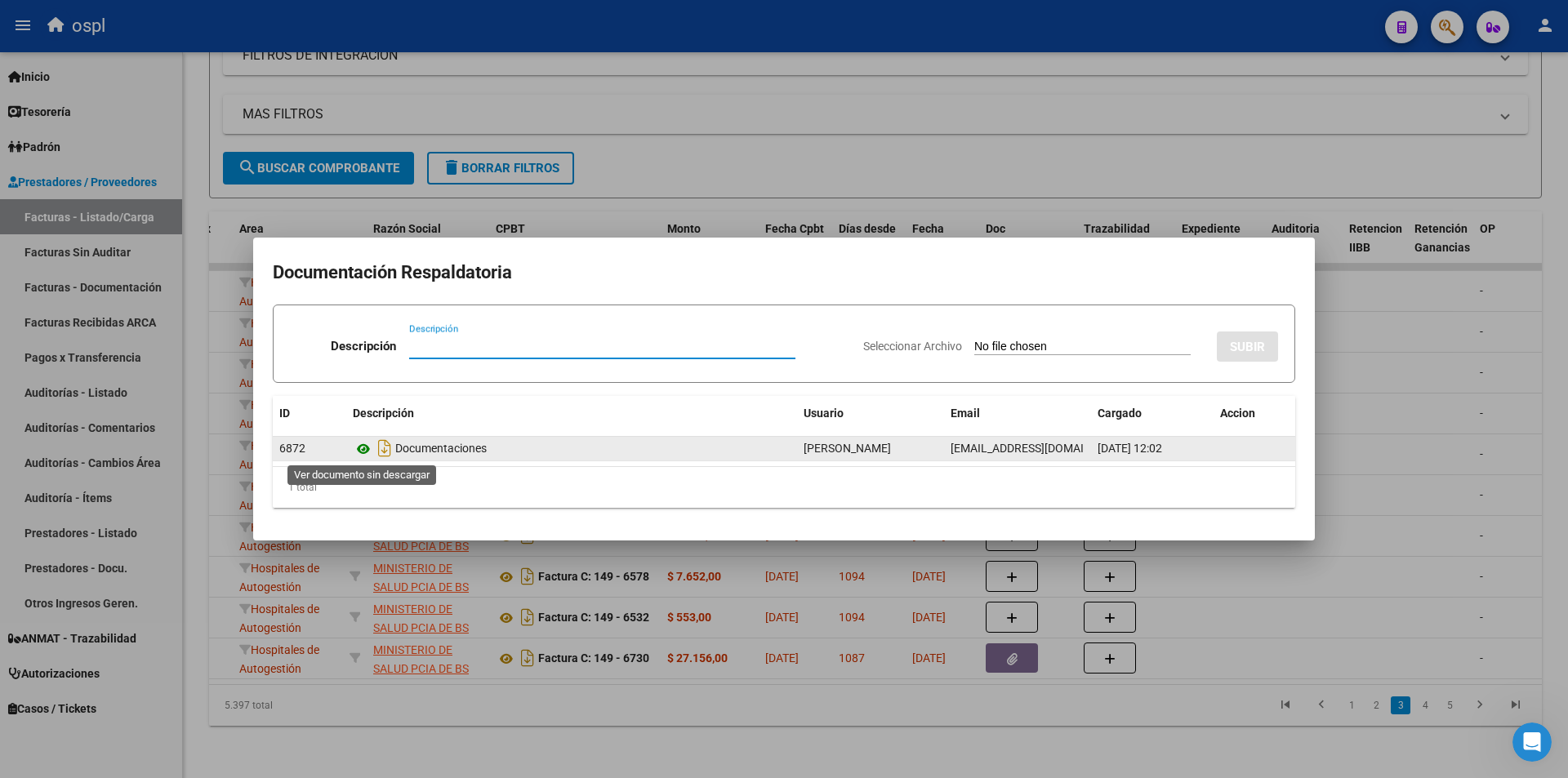
click at [359, 445] on icon at bounding box center [363, 449] width 21 height 19
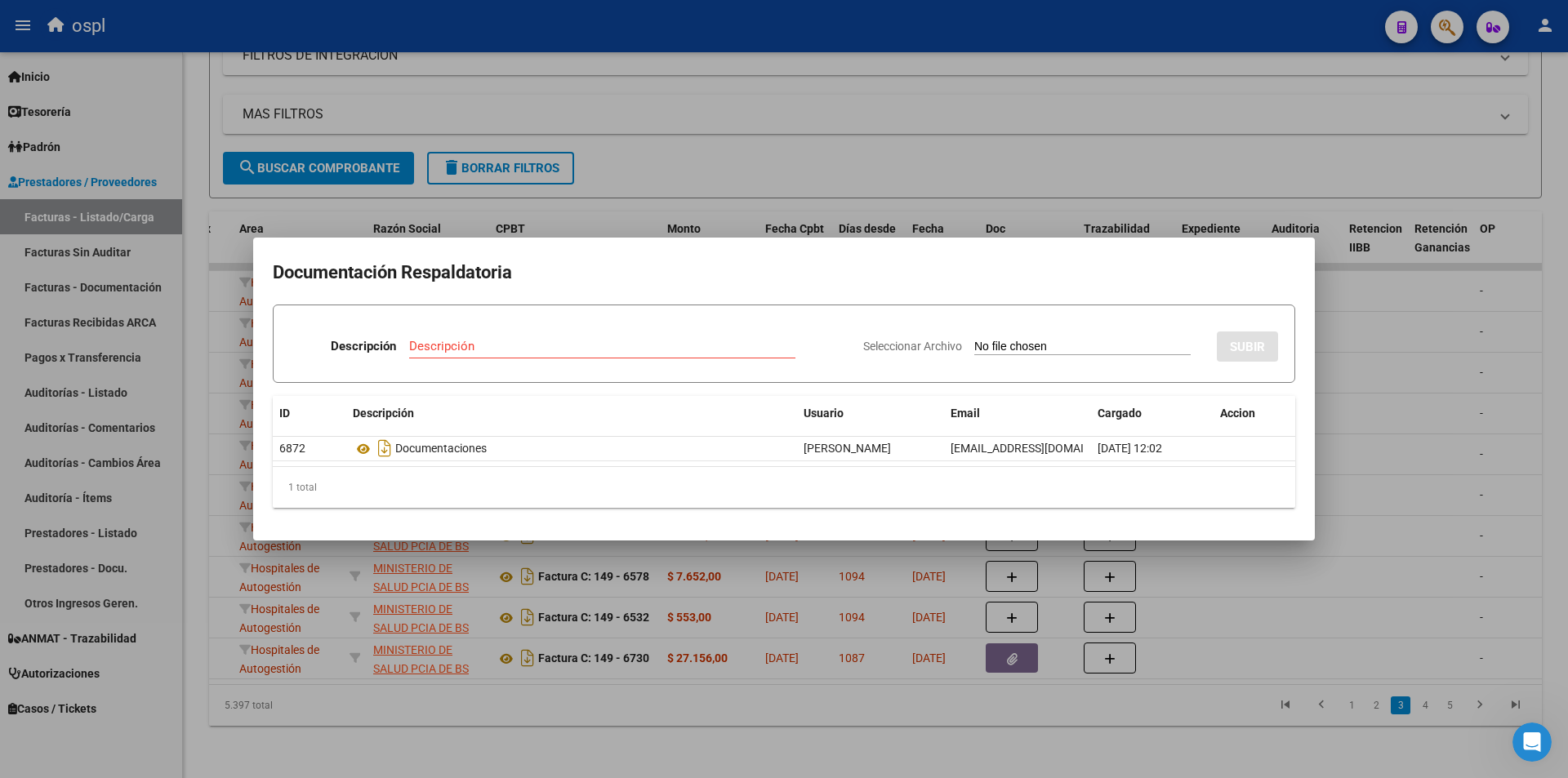
click at [1051, 693] on div at bounding box center [784, 389] width 1568 height 778
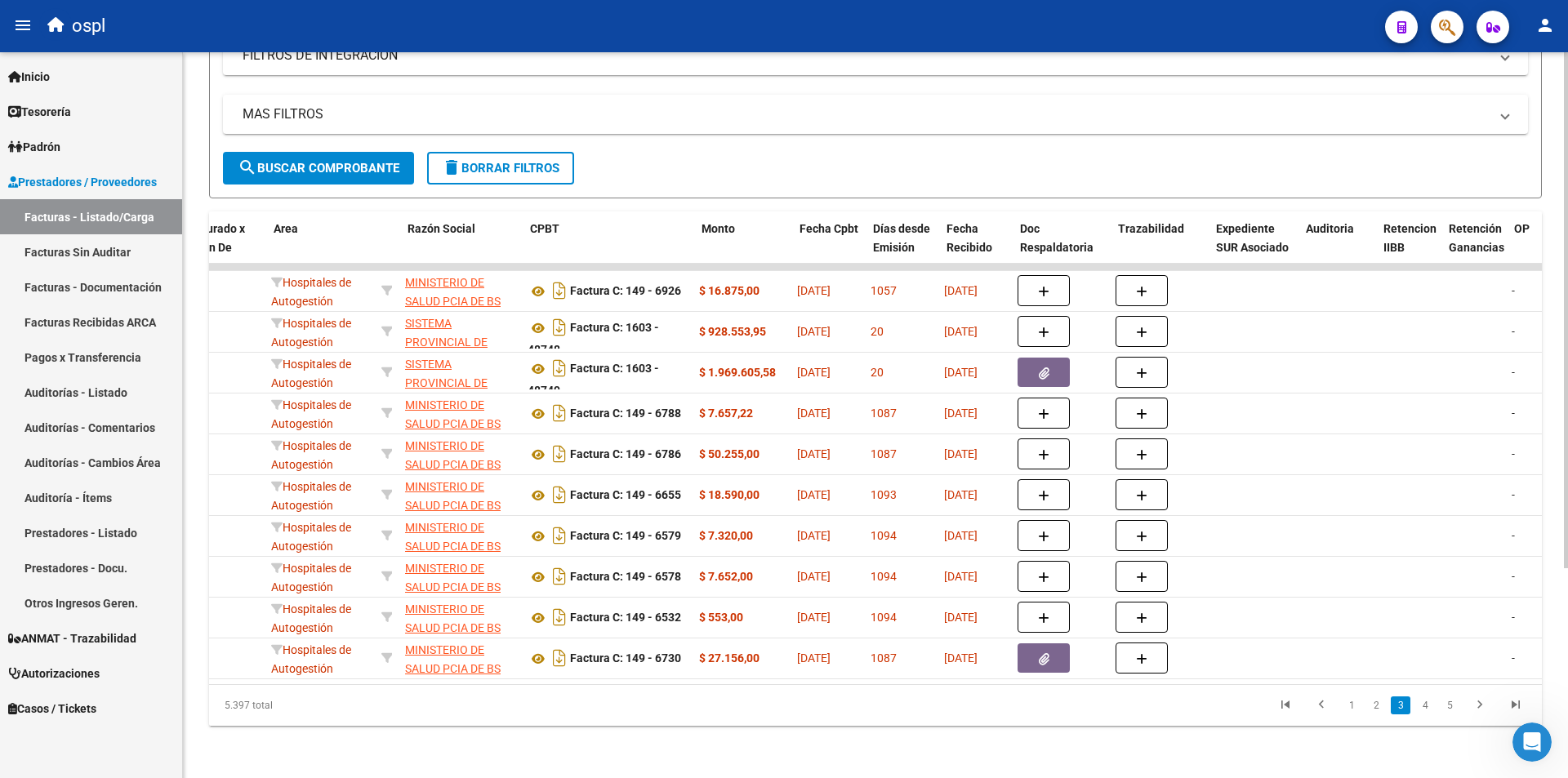
scroll to position [0, 0]
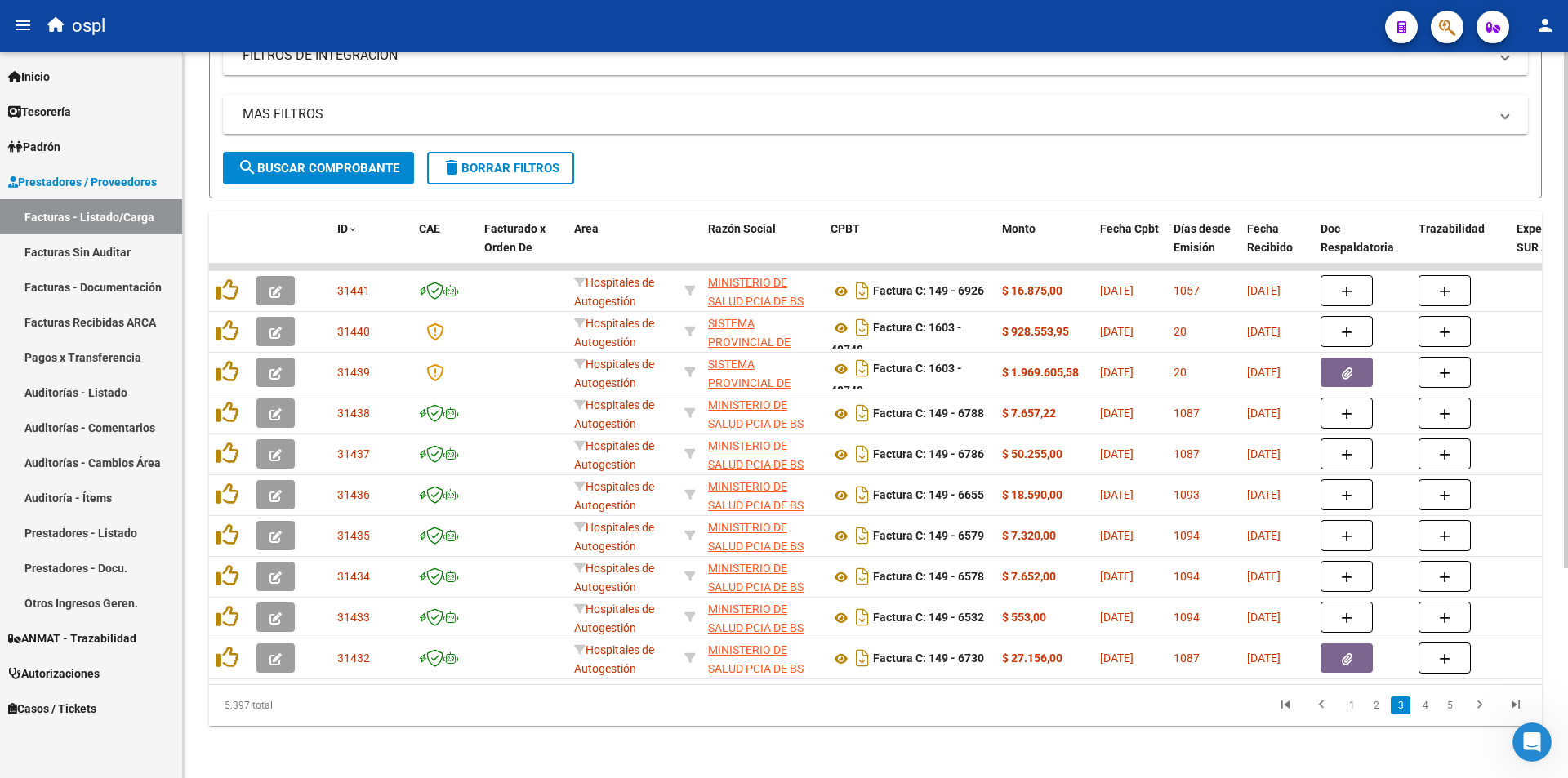
click at [821, 166] on form "Filtros Id Area Area Seleccionar Gerenciador Seleccionar Gerenciador No Confirm…" at bounding box center [876, 46] width 1334 height 305
drag, startPoint x: 609, startPoint y: 684, endPoint x: 747, endPoint y: 669, distance: 138.8
click at [747, 669] on div "ID CAE Facturado x Orden De Area Razón Social CPBT Monto Fecha Cpbt Días desde …" at bounding box center [876, 469] width 1334 height 515
click at [732, 717] on datatable-pager "1 2 3 4 5" at bounding box center [1008, 705] width 1053 height 28
click at [1349, 706] on link "1" at bounding box center [1352, 705] width 19 height 18
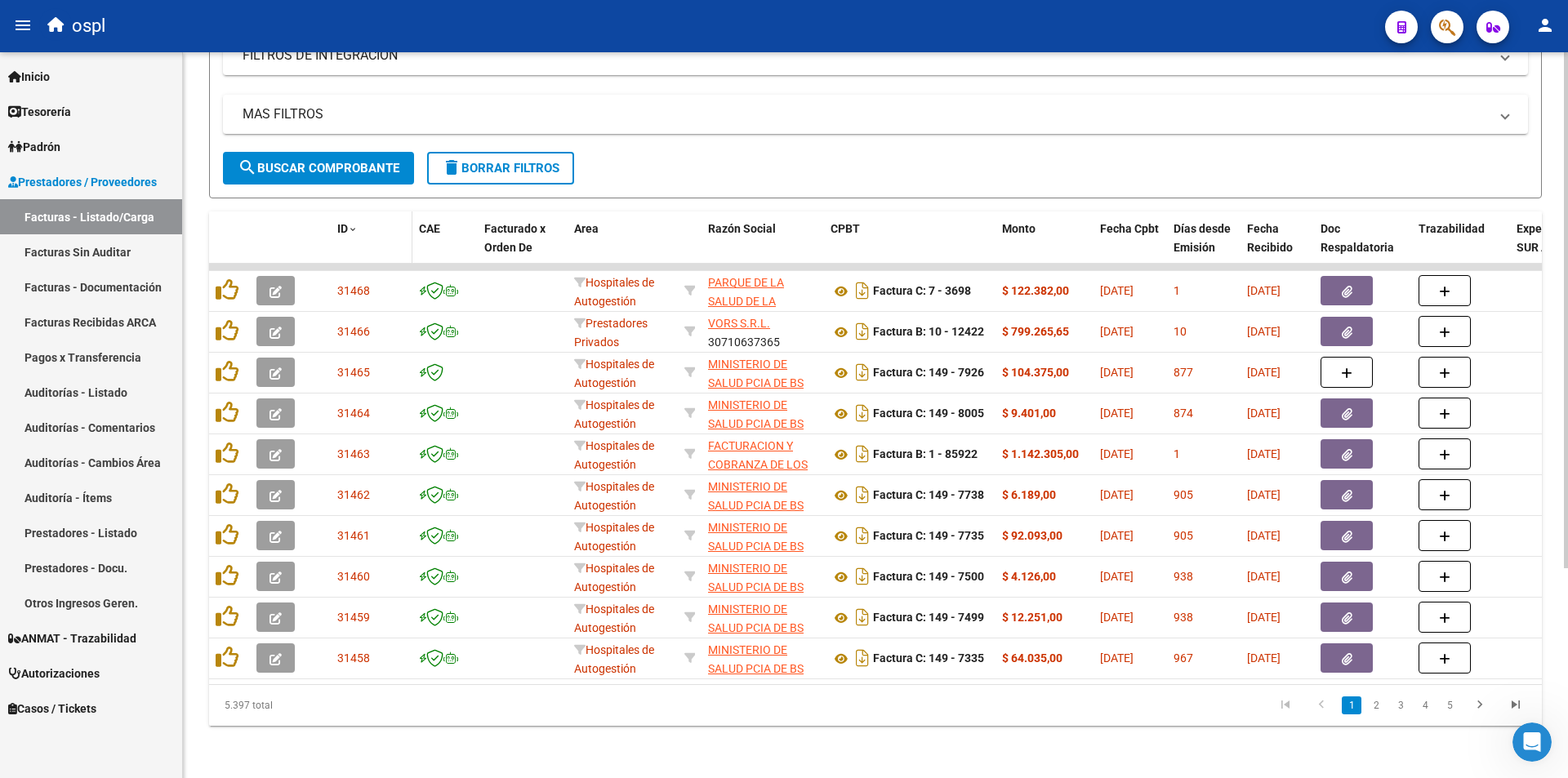
click at [350, 225] on span at bounding box center [353, 231] width 10 height 12
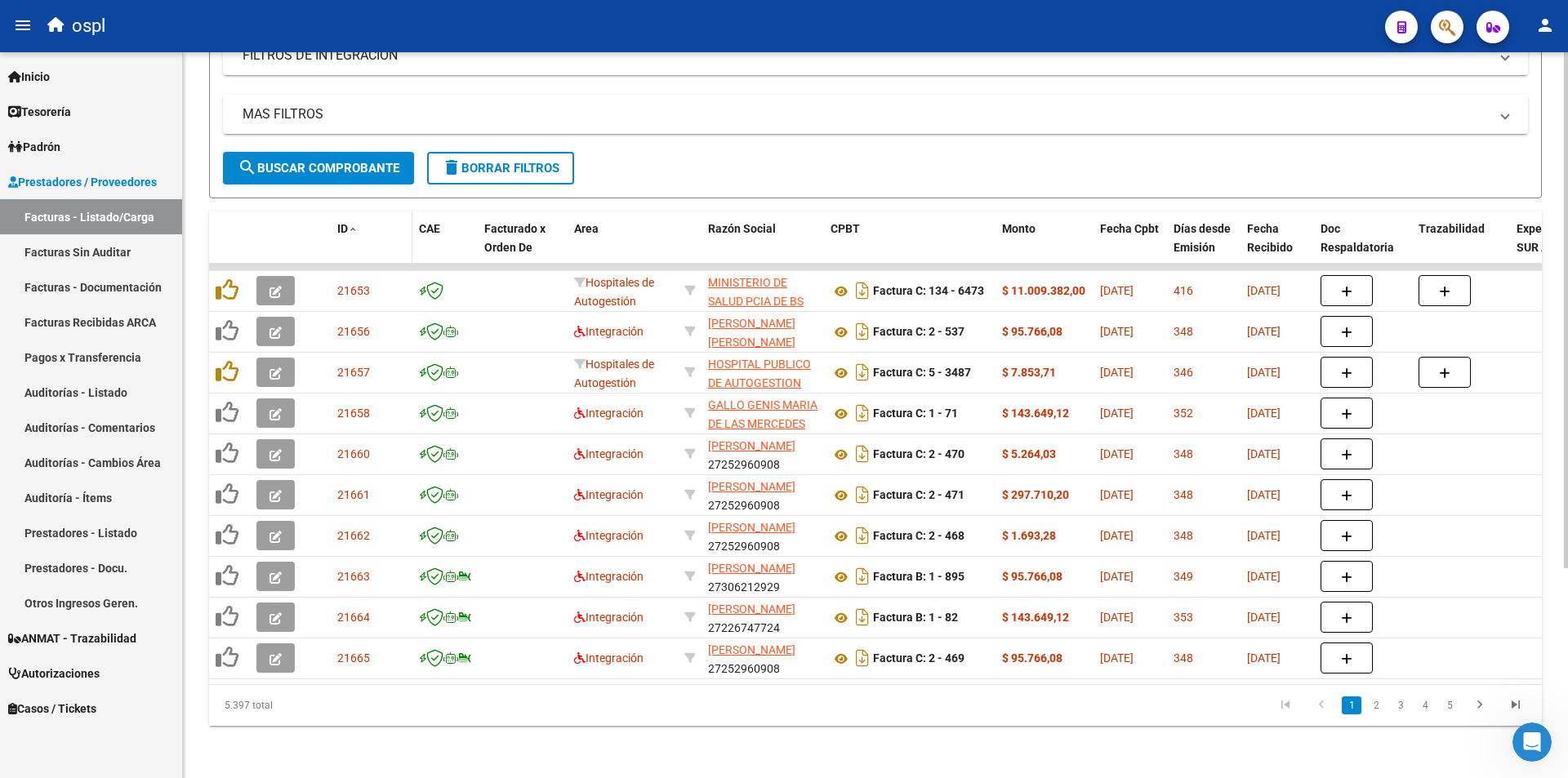
click at [350, 225] on span at bounding box center [353, 231] width 10 height 12
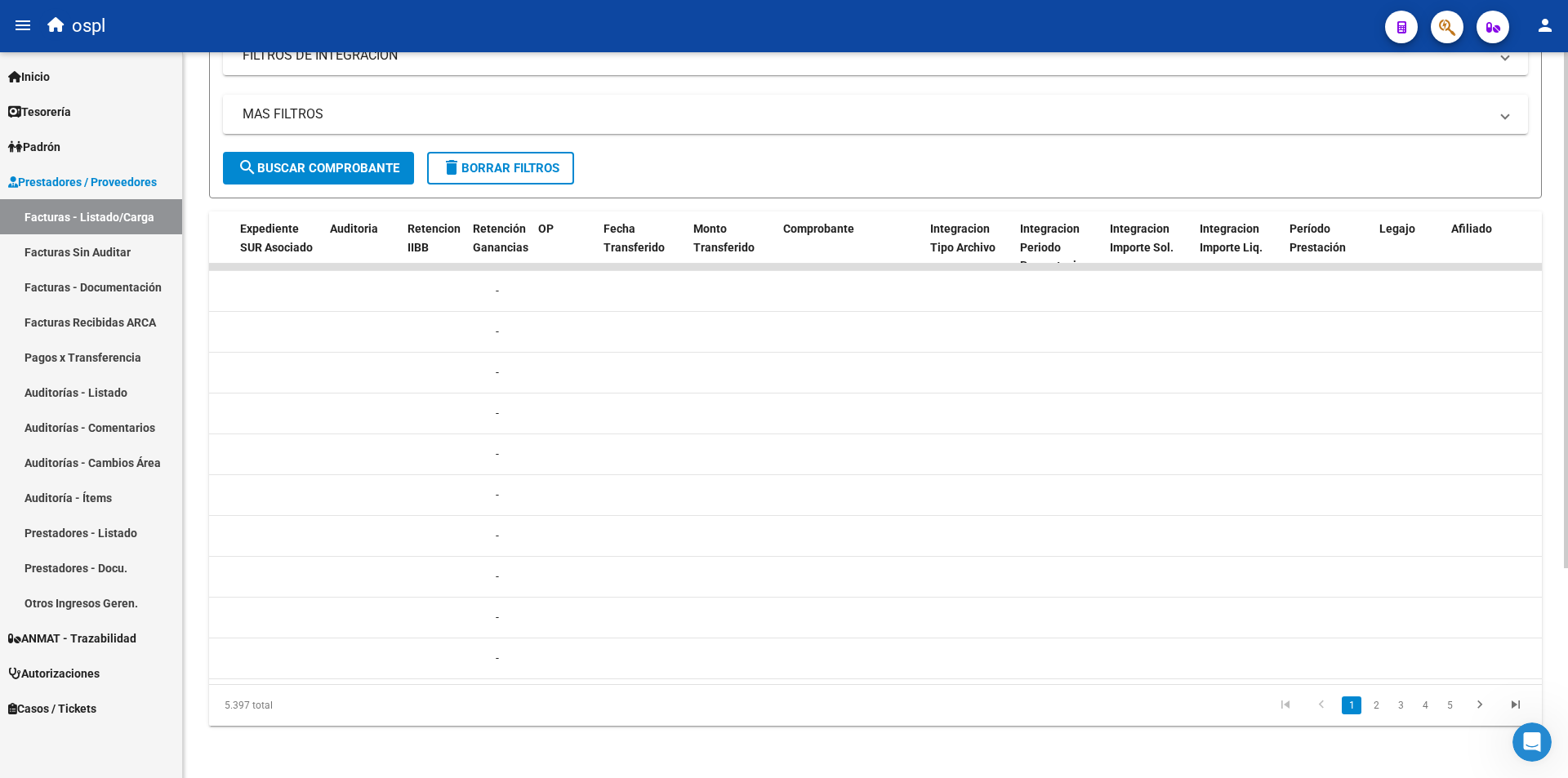
scroll to position [0, 301]
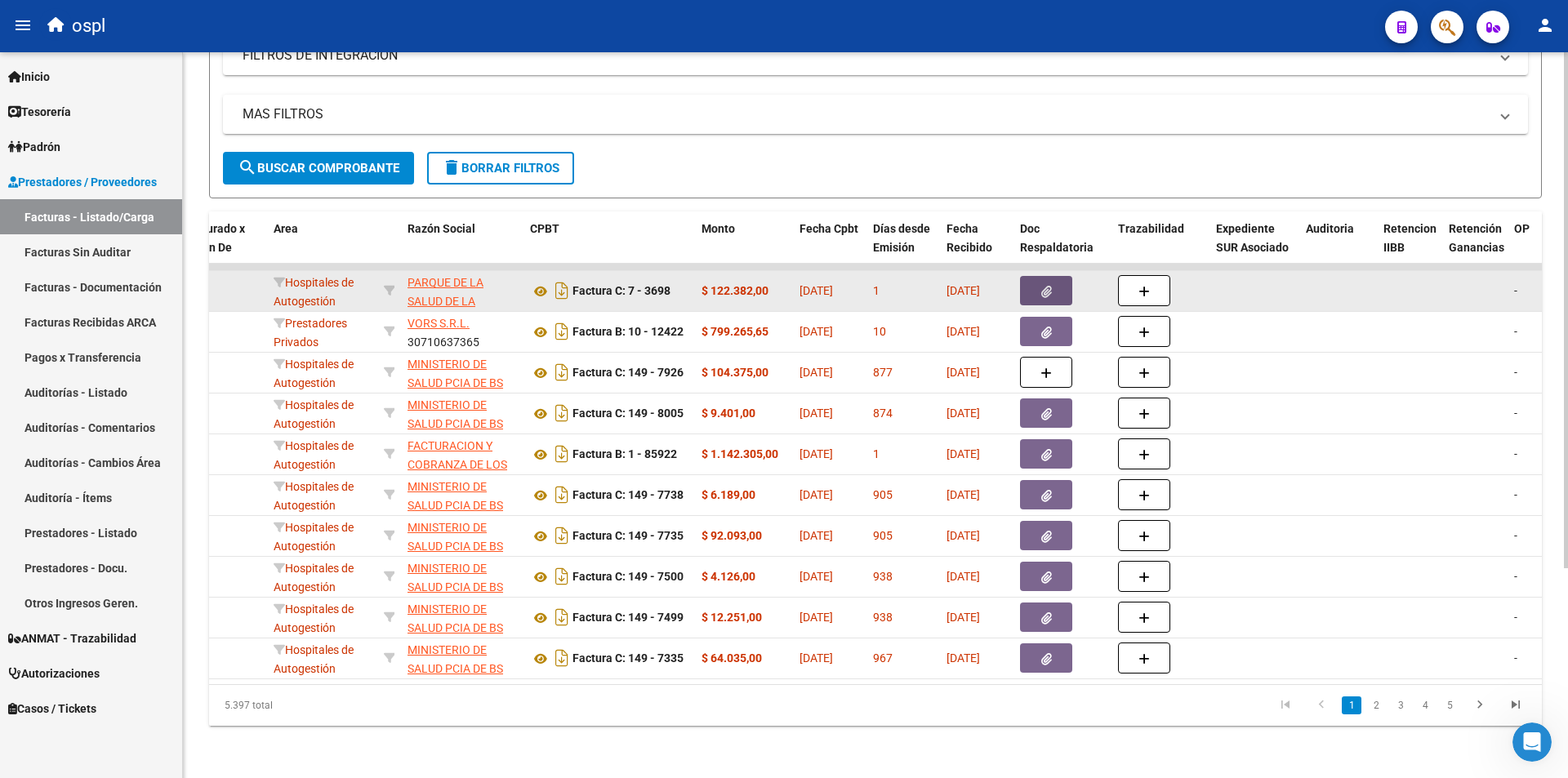
click at [1046, 286] on icon "button" at bounding box center [1046, 292] width 11 height 12
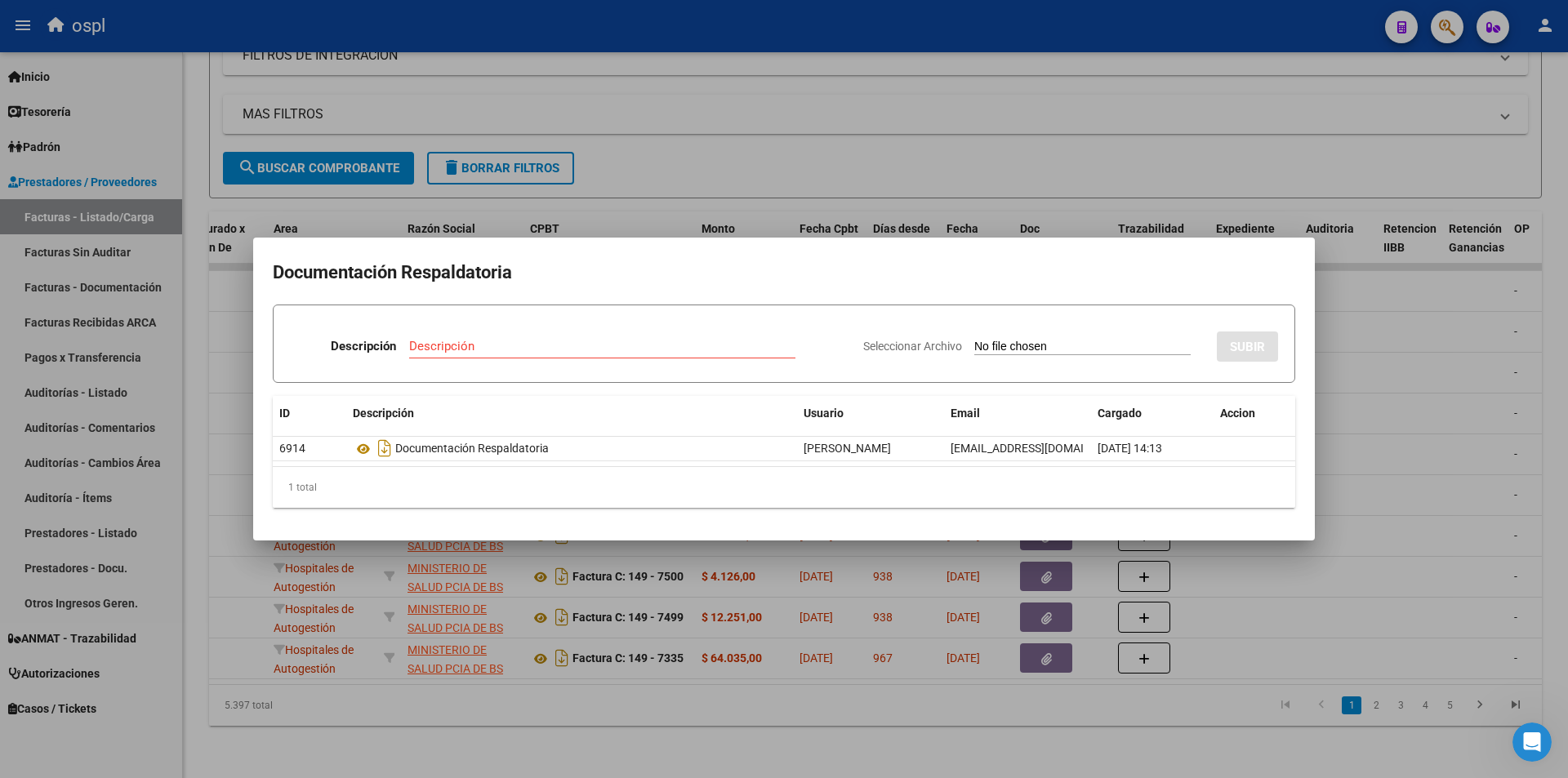
click at [695, 679] on div at bounding box center [784, 389] width 1568 height 778
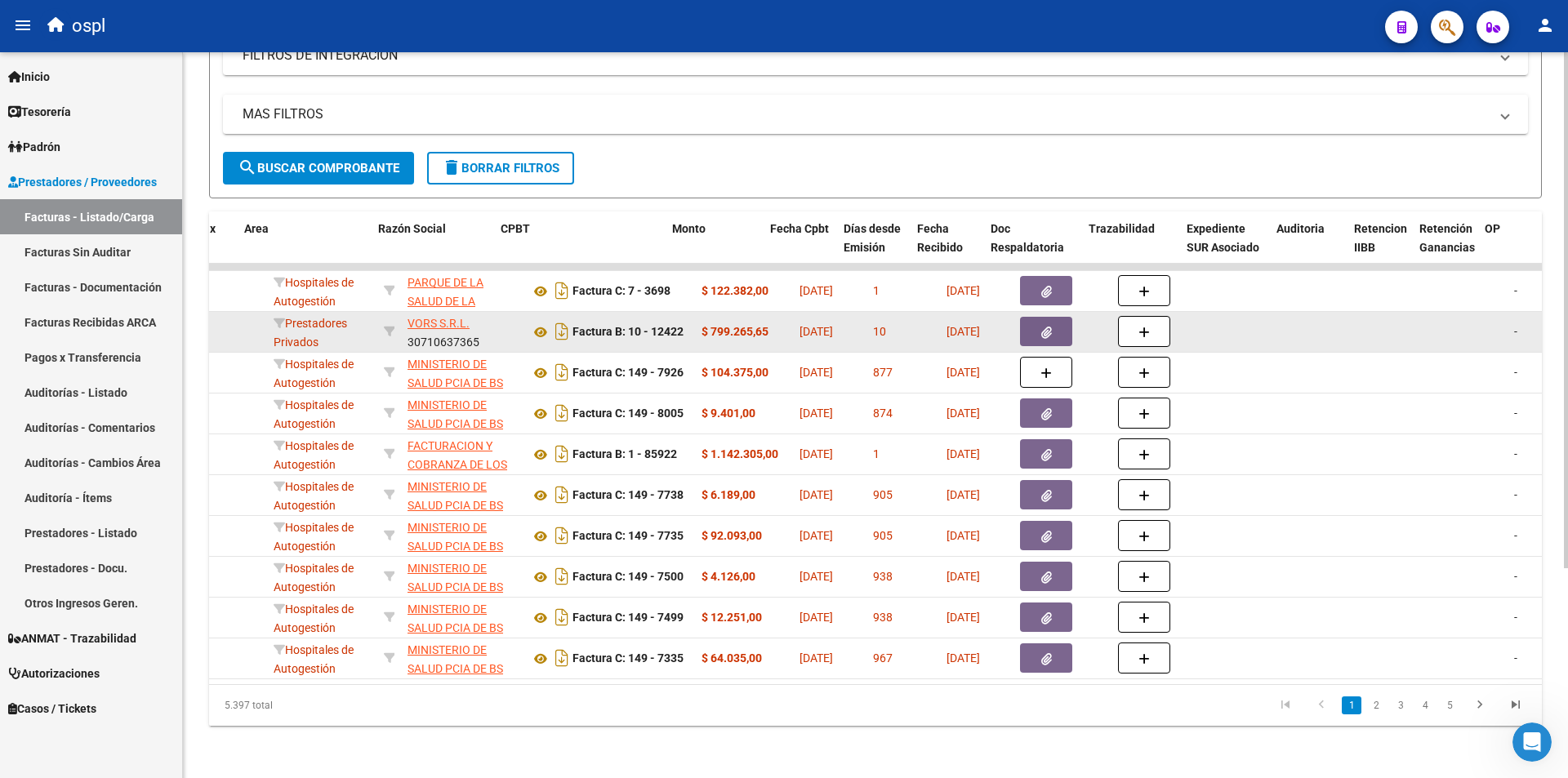
scroll to position [0, 330]
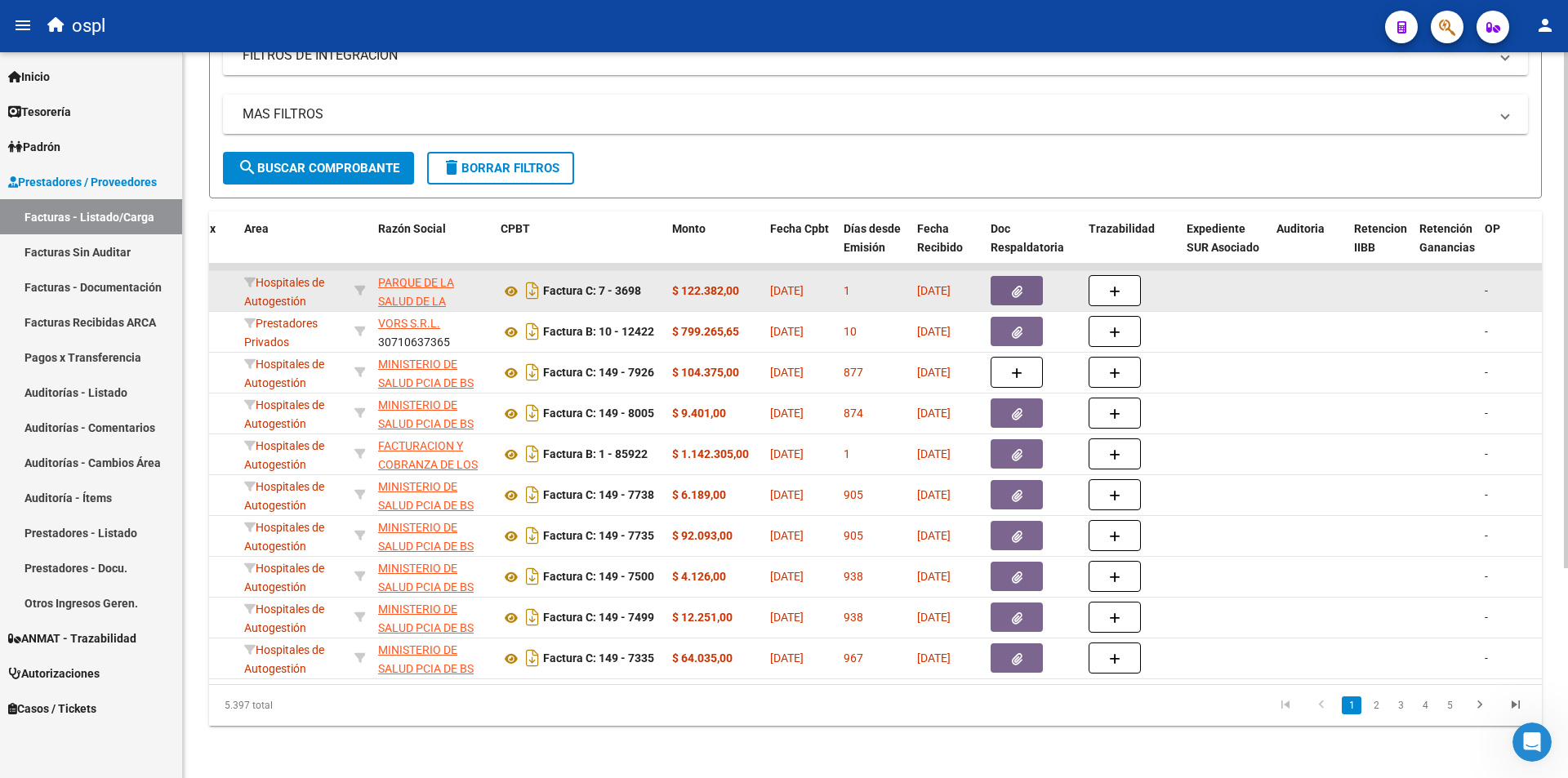
click at [1015, 276] on button "button" at bounding box center [1017, 290] width 52 height 30
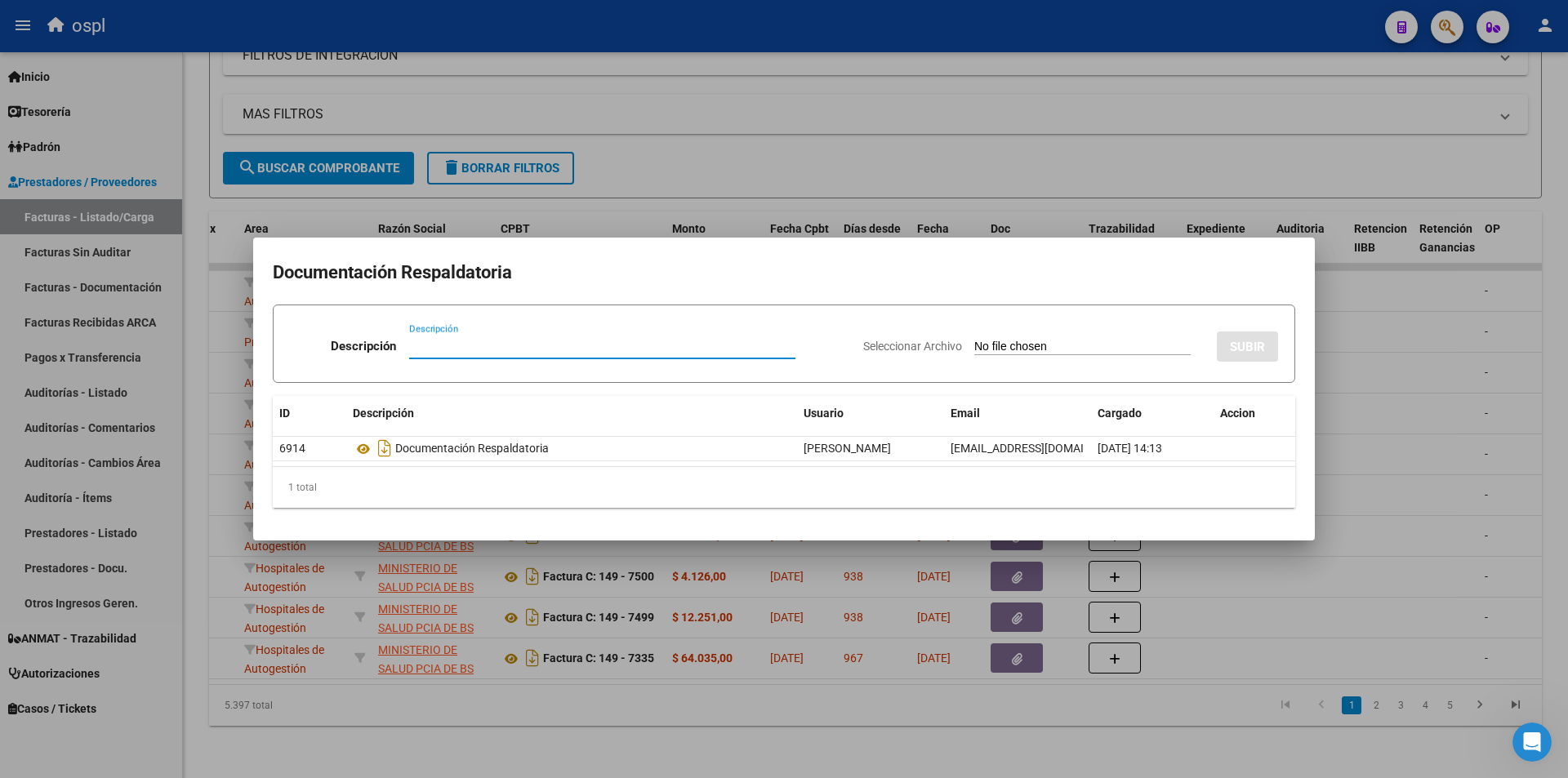
click at [1412, 472] on div at bounding box center [784, 389] width 1568 height 778
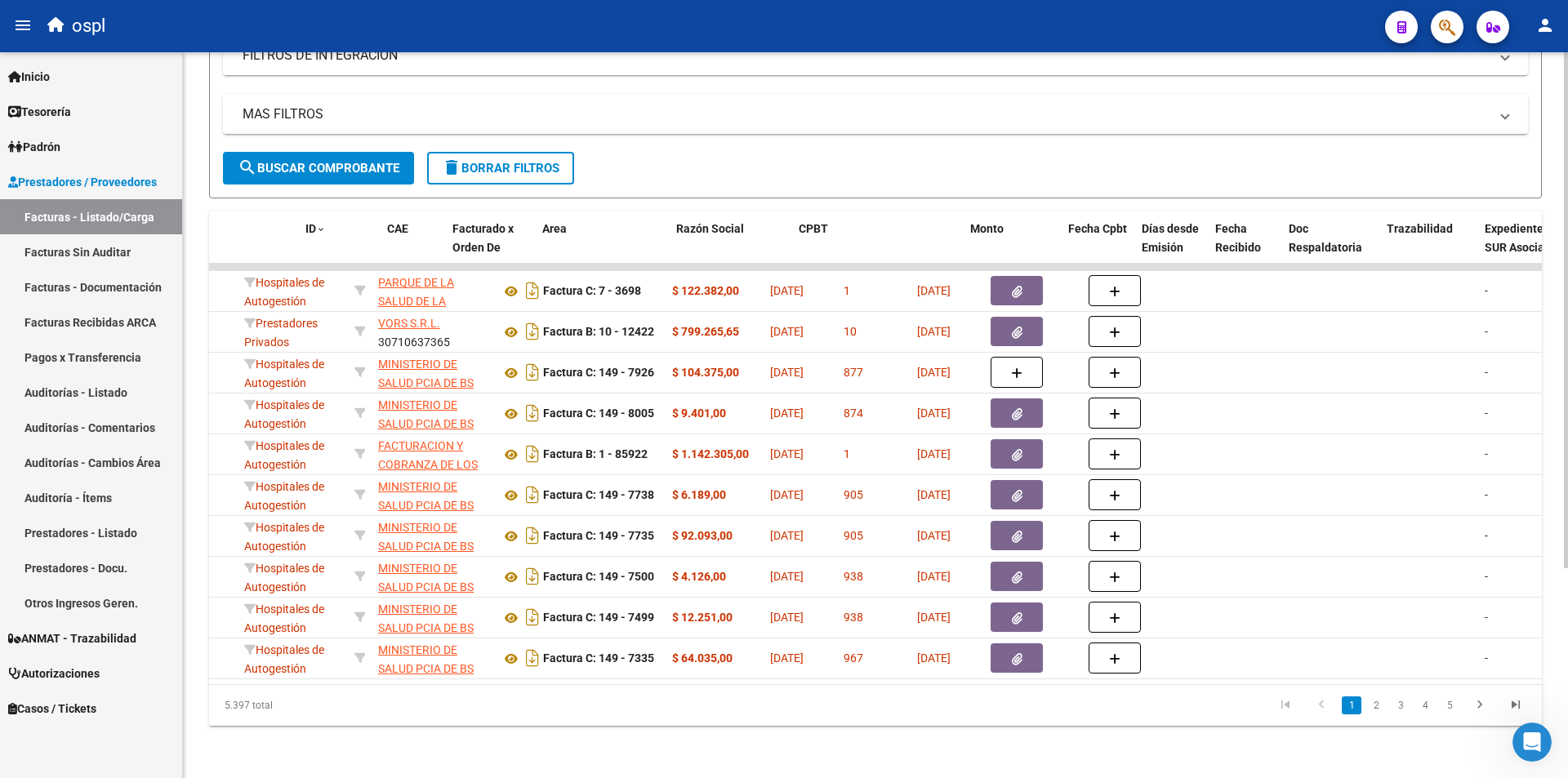
scroll to position [0, 0]
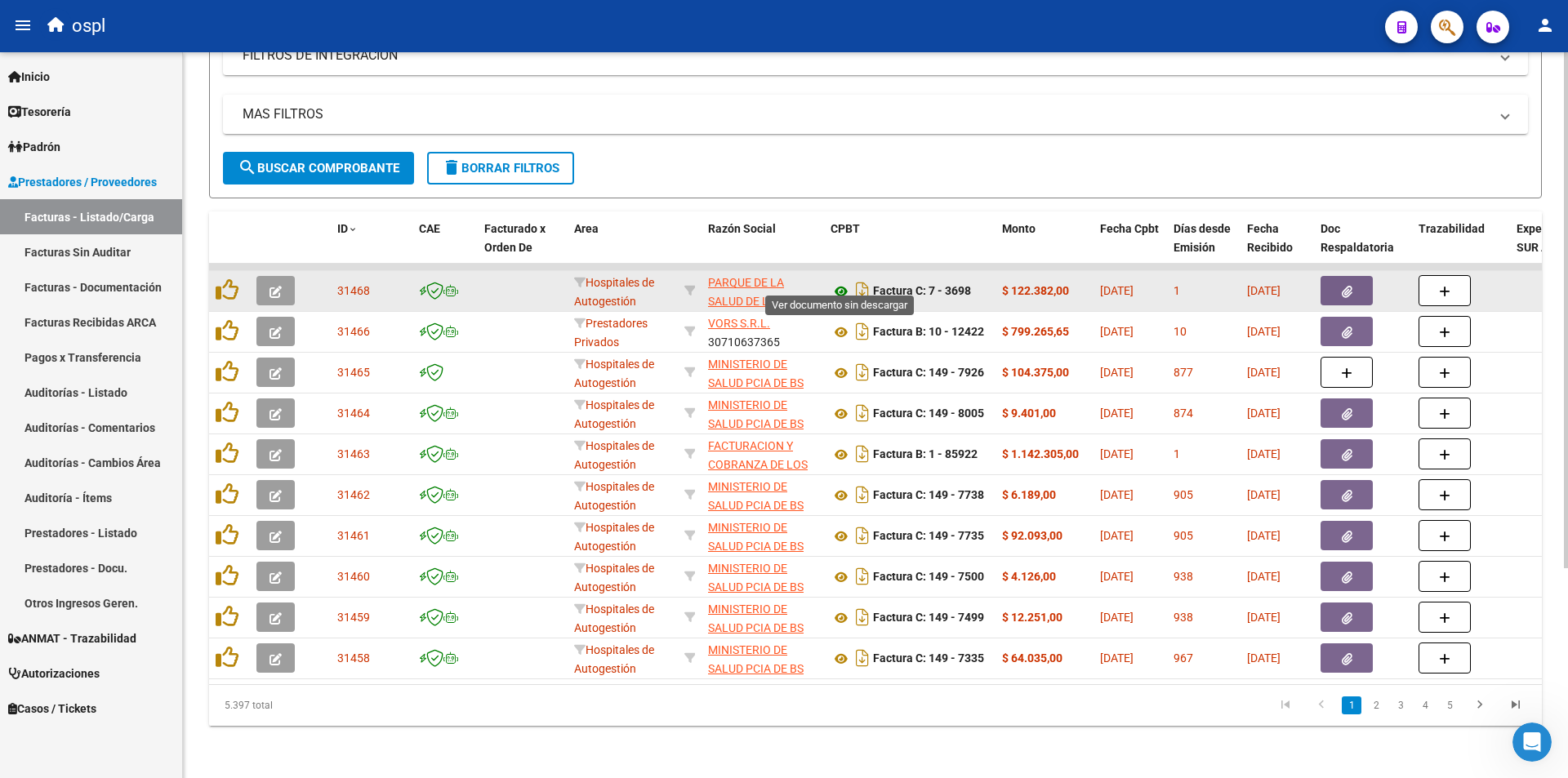
click at [841, 284] on icon at bounding box center [842, 291] width 21 height 19
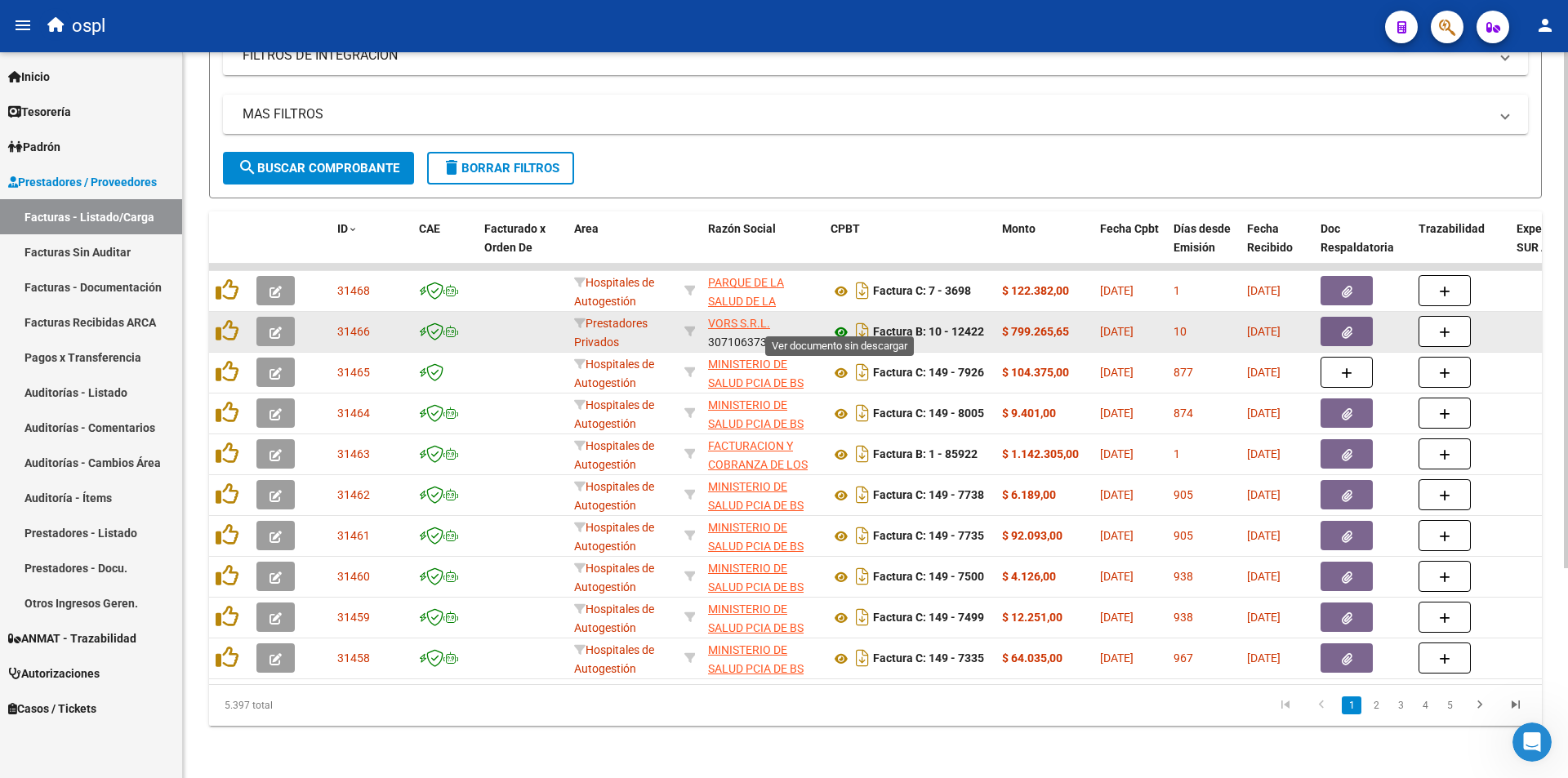
click at [841, 323] on icon at bounding box center [842, 332] width 21 height 19
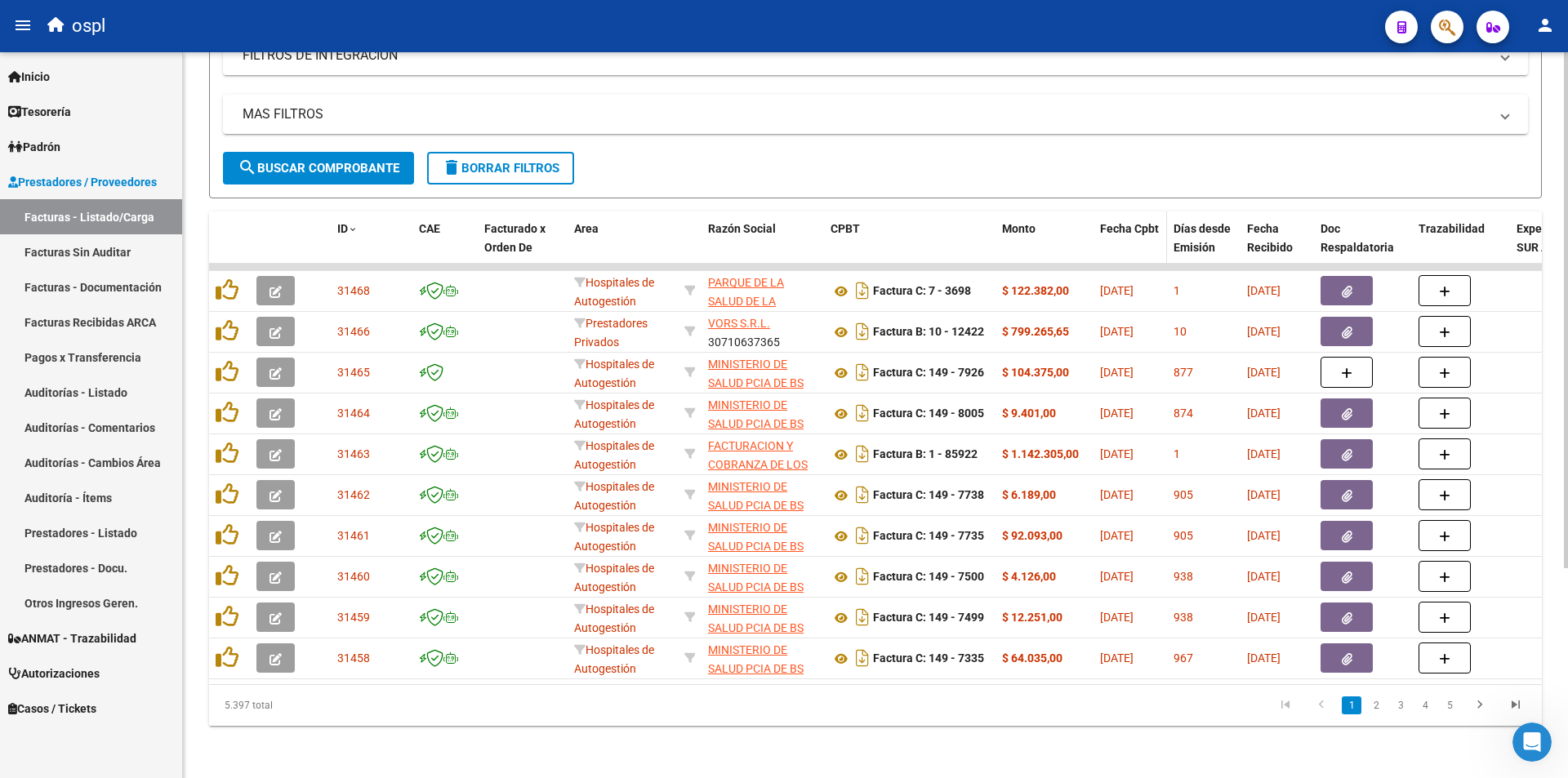
click at [1142, 222] on span "Fecha Cpbt" at bounding box center [1129, 229] width 59 height 13
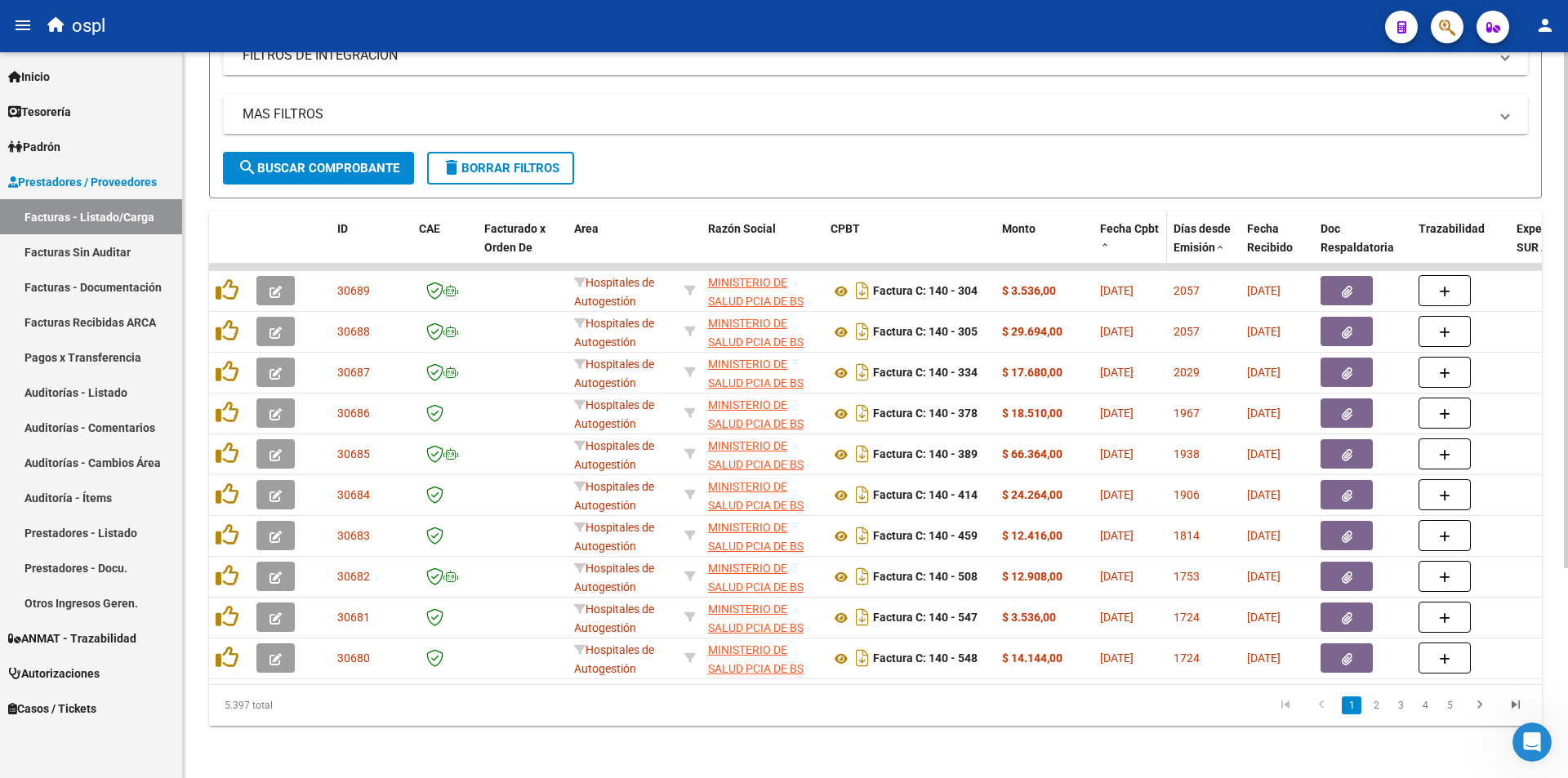
click at [1142, 222] on span "Fecha Cpbt" at bounding box center [1129, 229] width 59 height 13
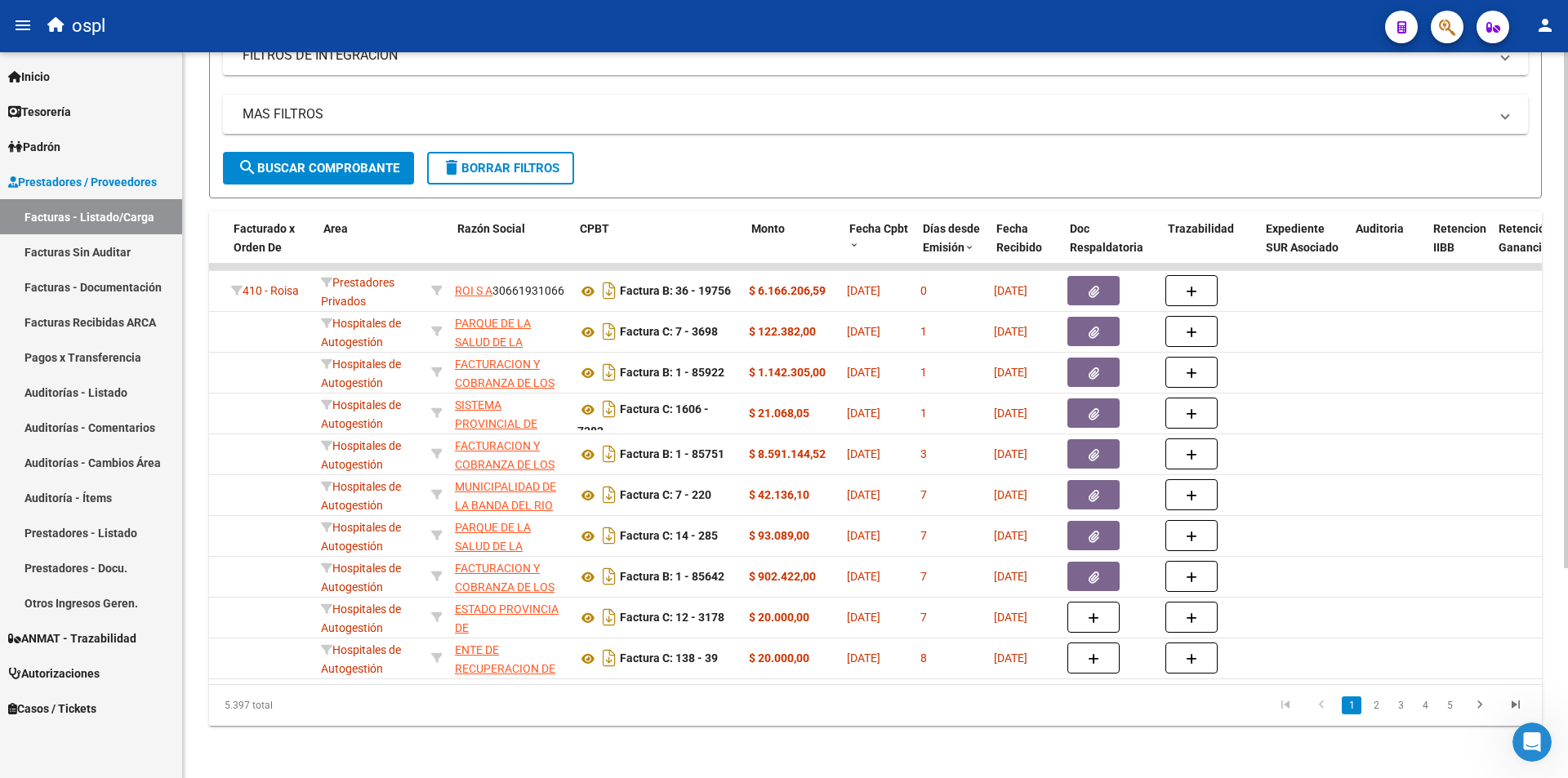
scroll to position [0, 251]
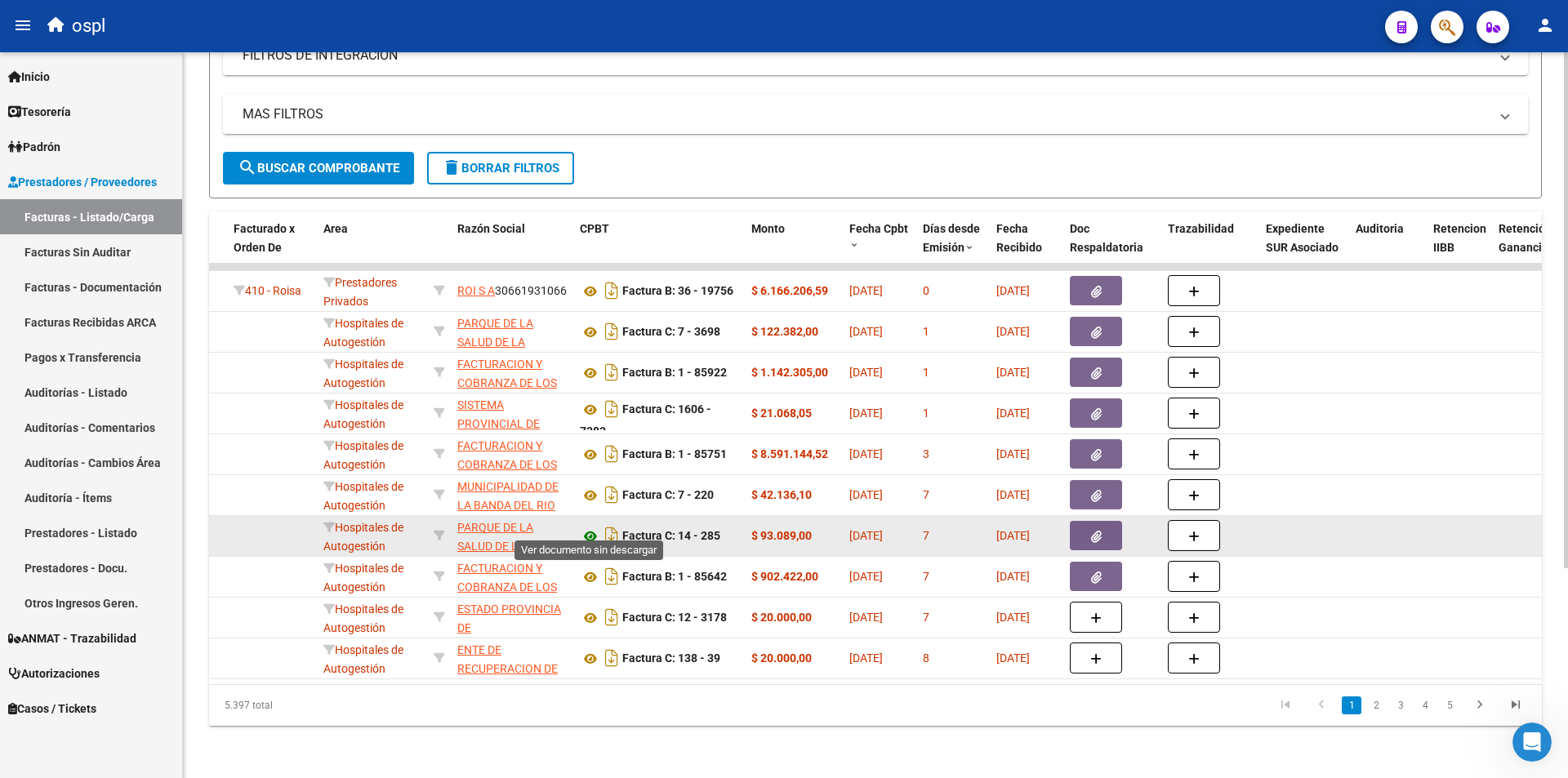
click at [590, 526] on icon at bounding box center [591, 536] width 21 height 19
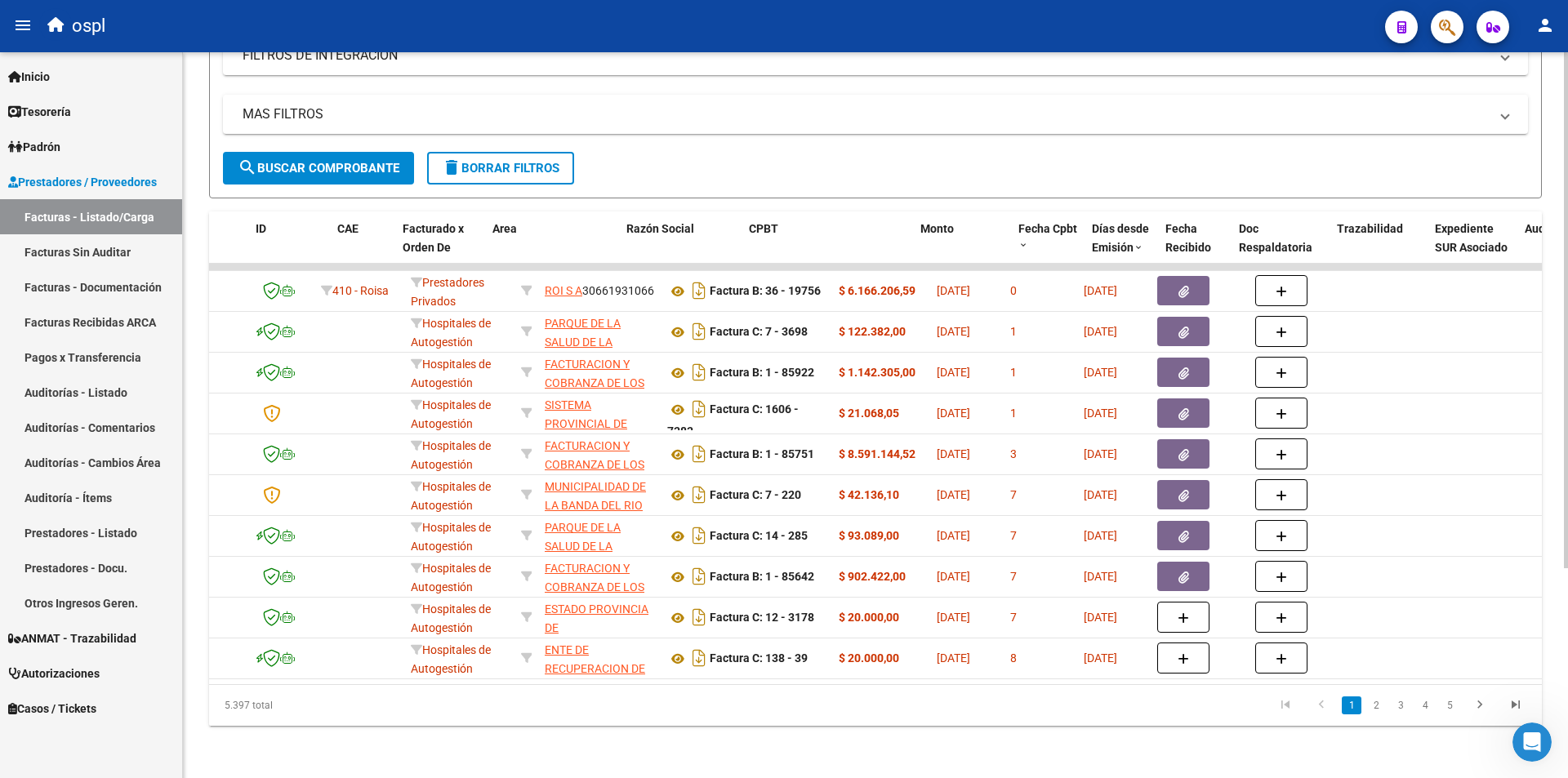
scroll to position [0, 0]
